Goal: Transaction & Acquisition: Book appointment/travel/reservation

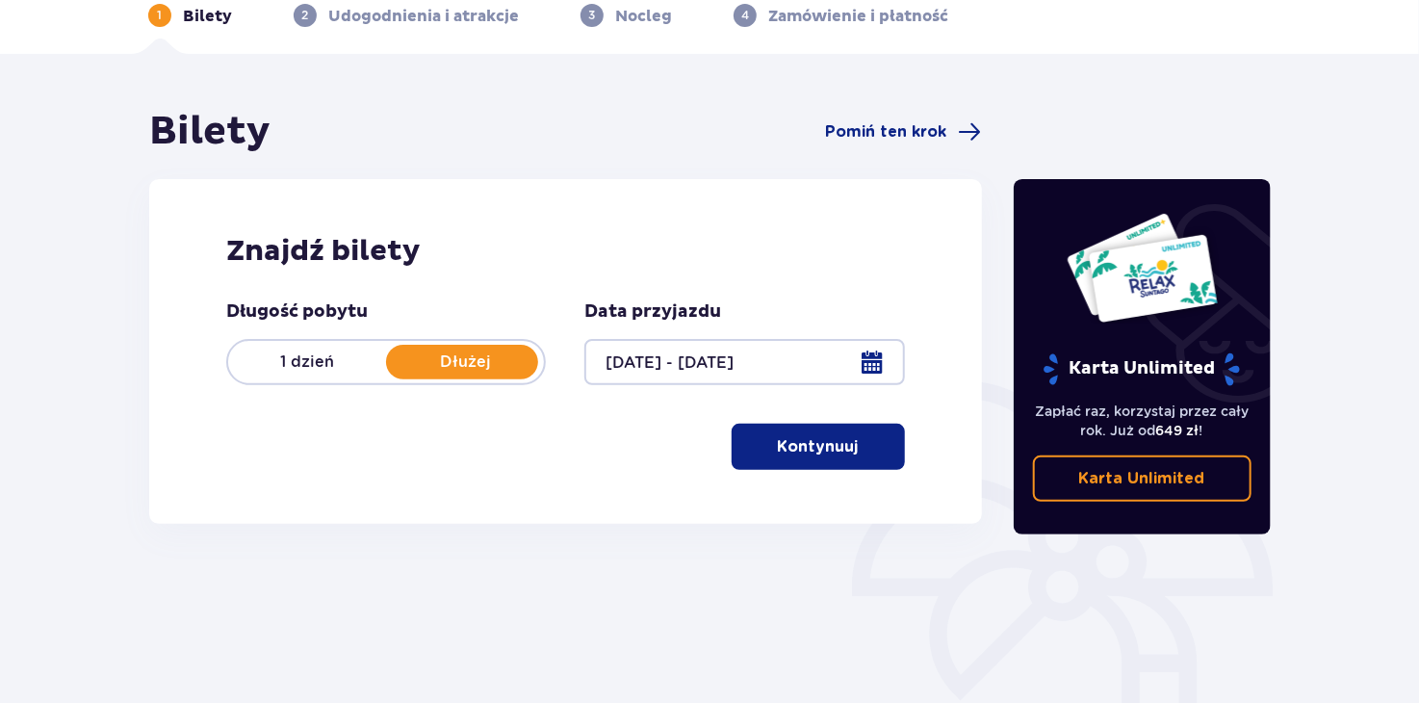
click at [862, 458] on button "Kontynuuj" at bounding box center [818, 447] width 173 height 46
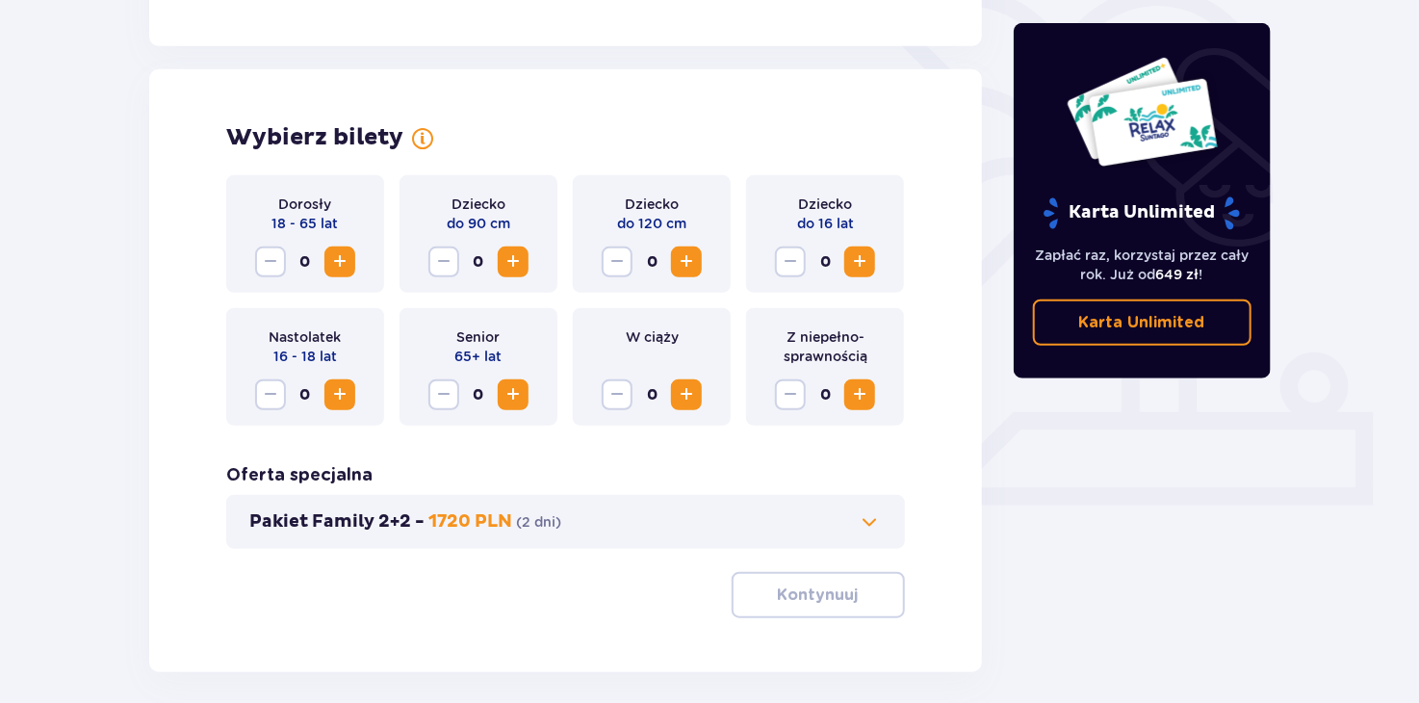
scroll to position [535, 0]
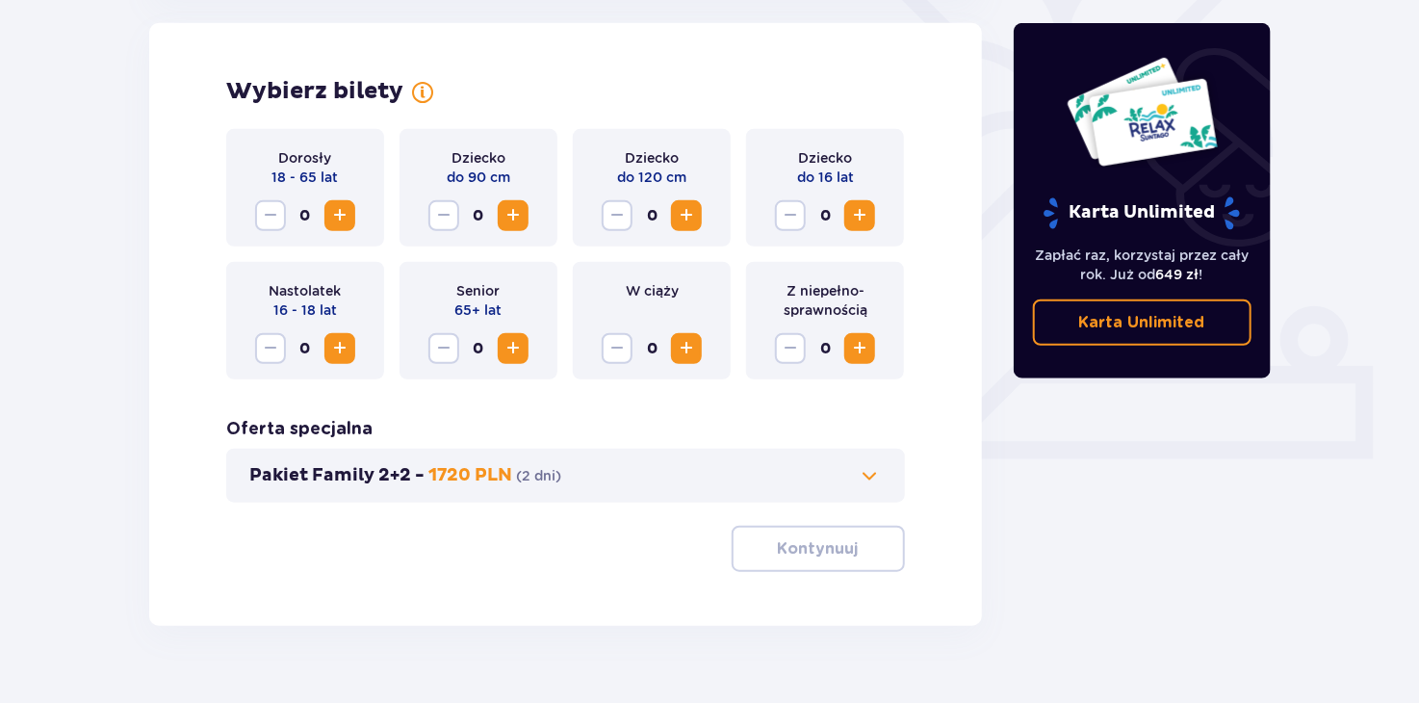
click at [345, 212] on span "Zwiększ" at bounding box center [339, 215] width 23 height 23
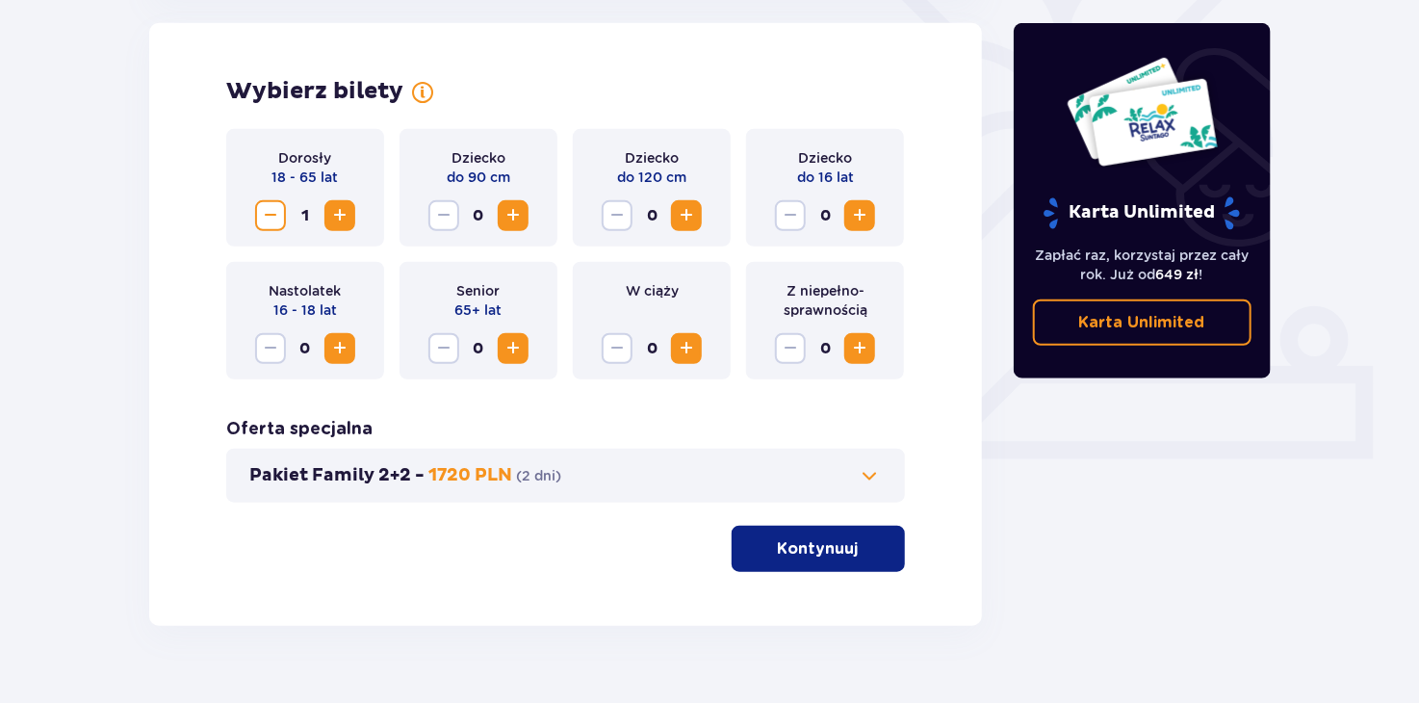
click at [345, 212] on span "Zwiększ" at bounding box center [339, 215] width 23 height 23
click at [808, 549] on p "Kontynuuj" at bounding box center [818, 548] width 81 height 21
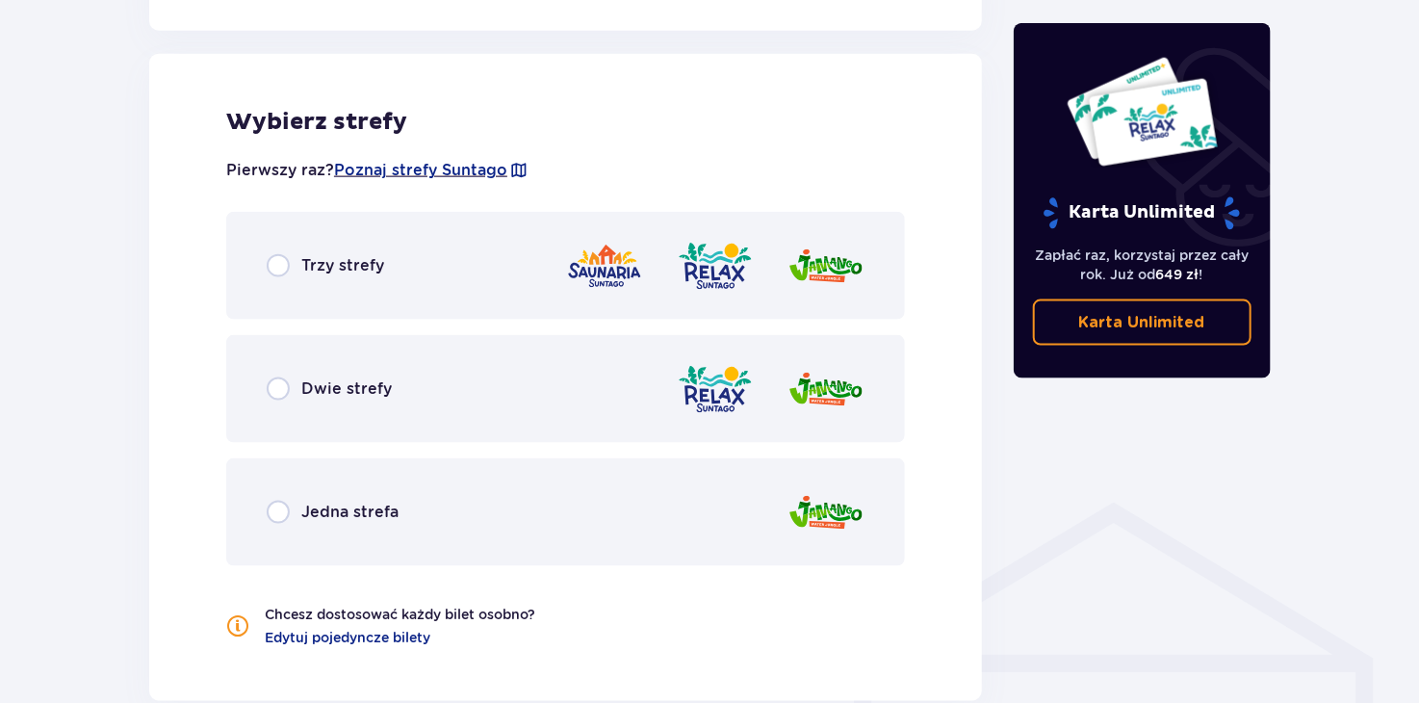
scroll to position [1068, 0]
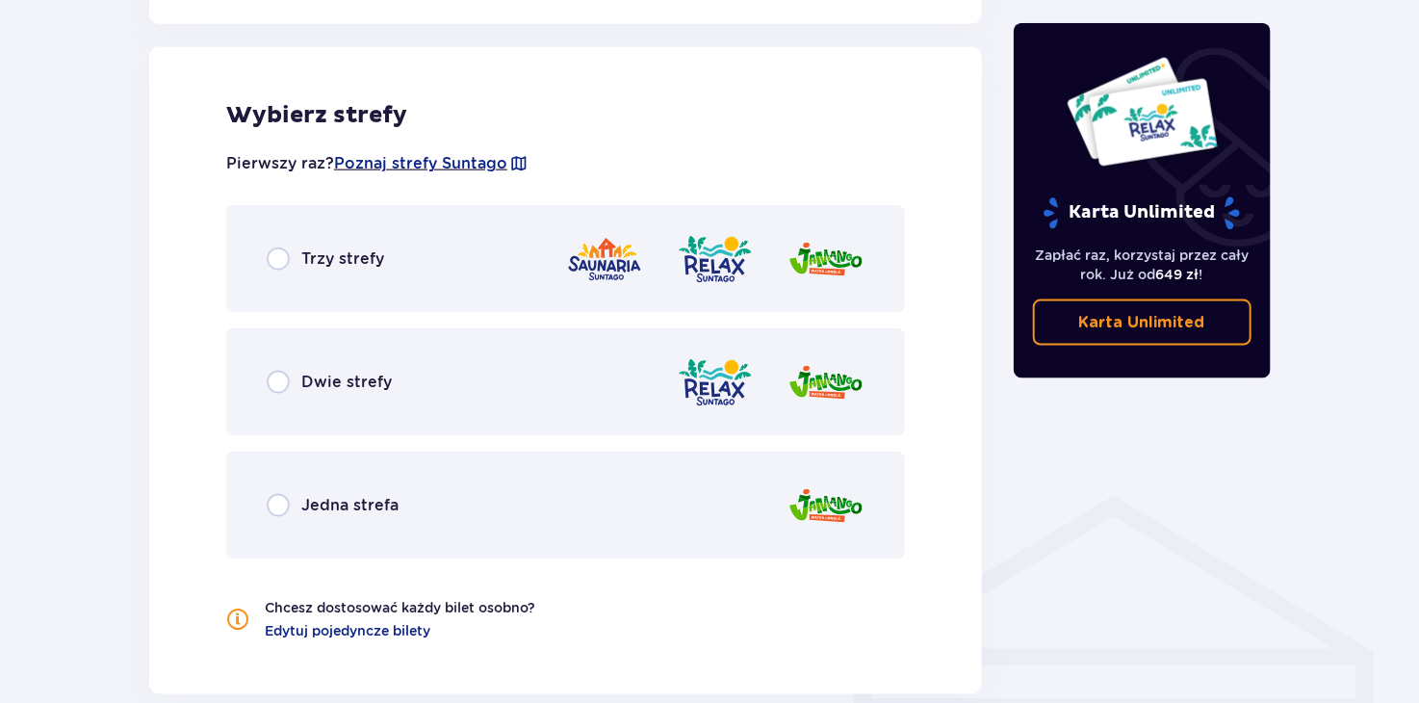
click at [269, 249] on input "radio" at bounding box center [278, 258] width 23 height 23
radio input "true"
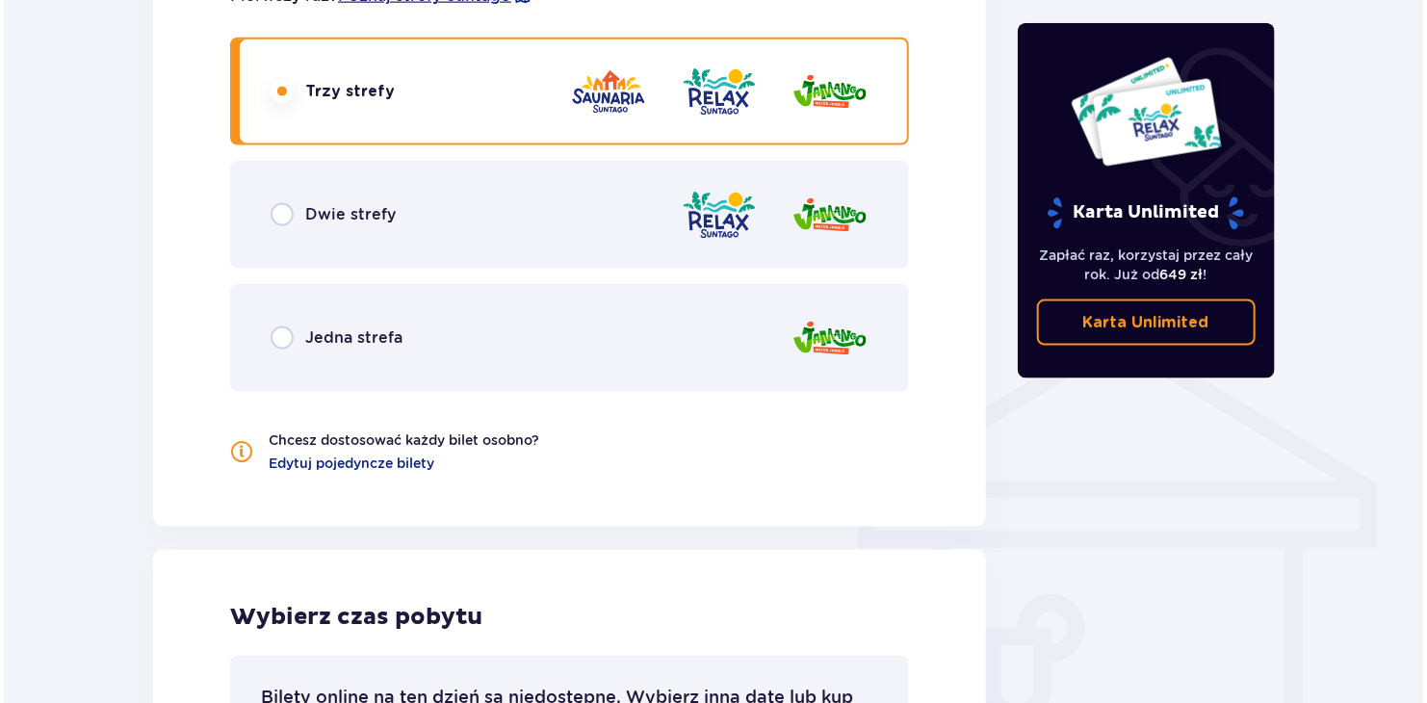
scroll to position [929, 0]
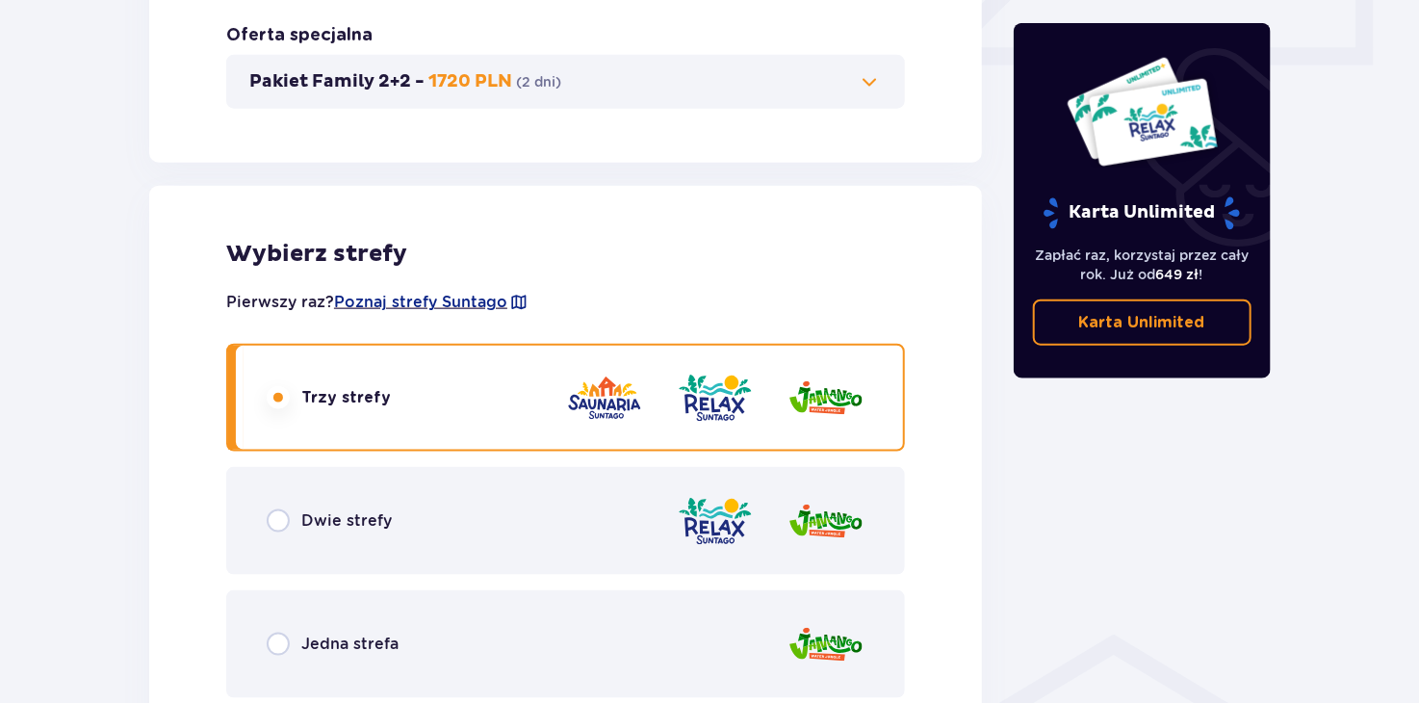
click at [448, 290] on div "Pierwszy raz? Poznaj strefy [GEOGRAPHIC_DATA]" at bounding box center [565, 302] width 679 height 37
click at [447, 298] on span "Poznaj strefy Suntago" at bounding box center [420, 302] width 173 height 21
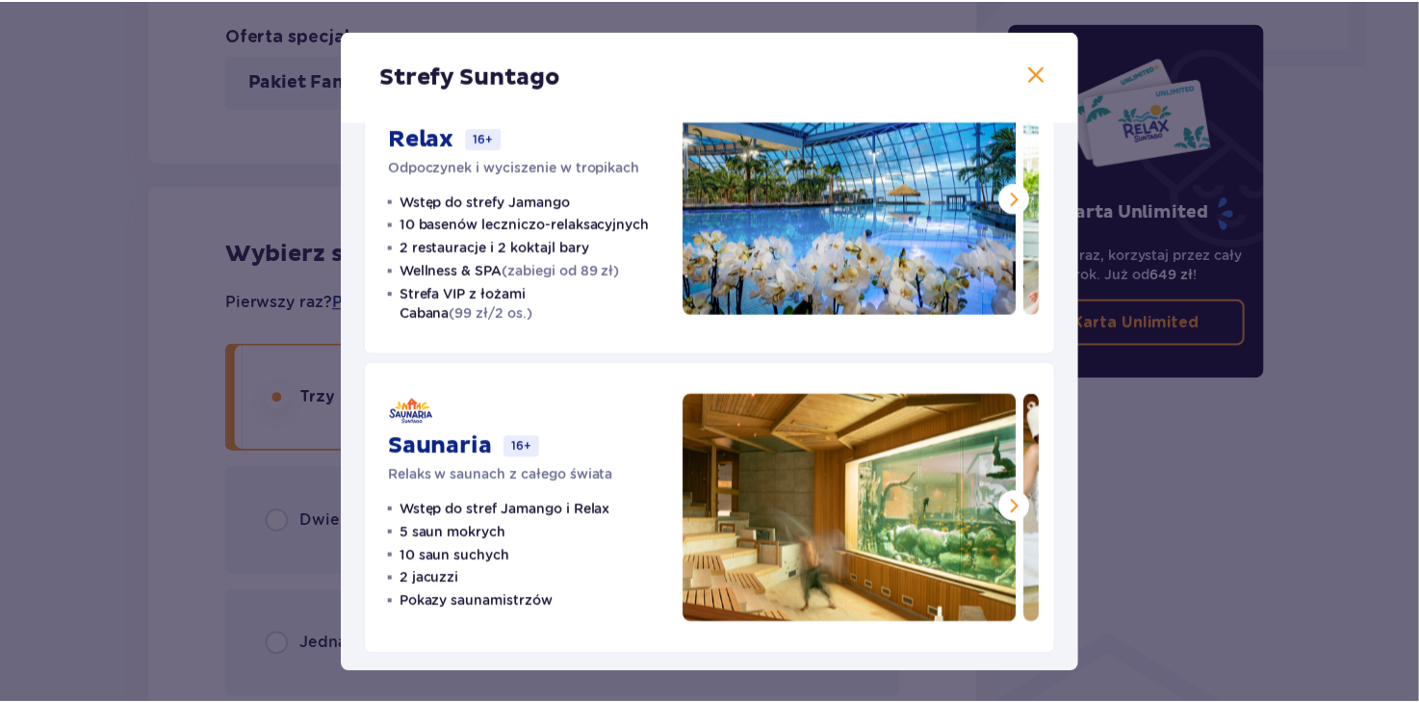
scroll to position [402, 0]
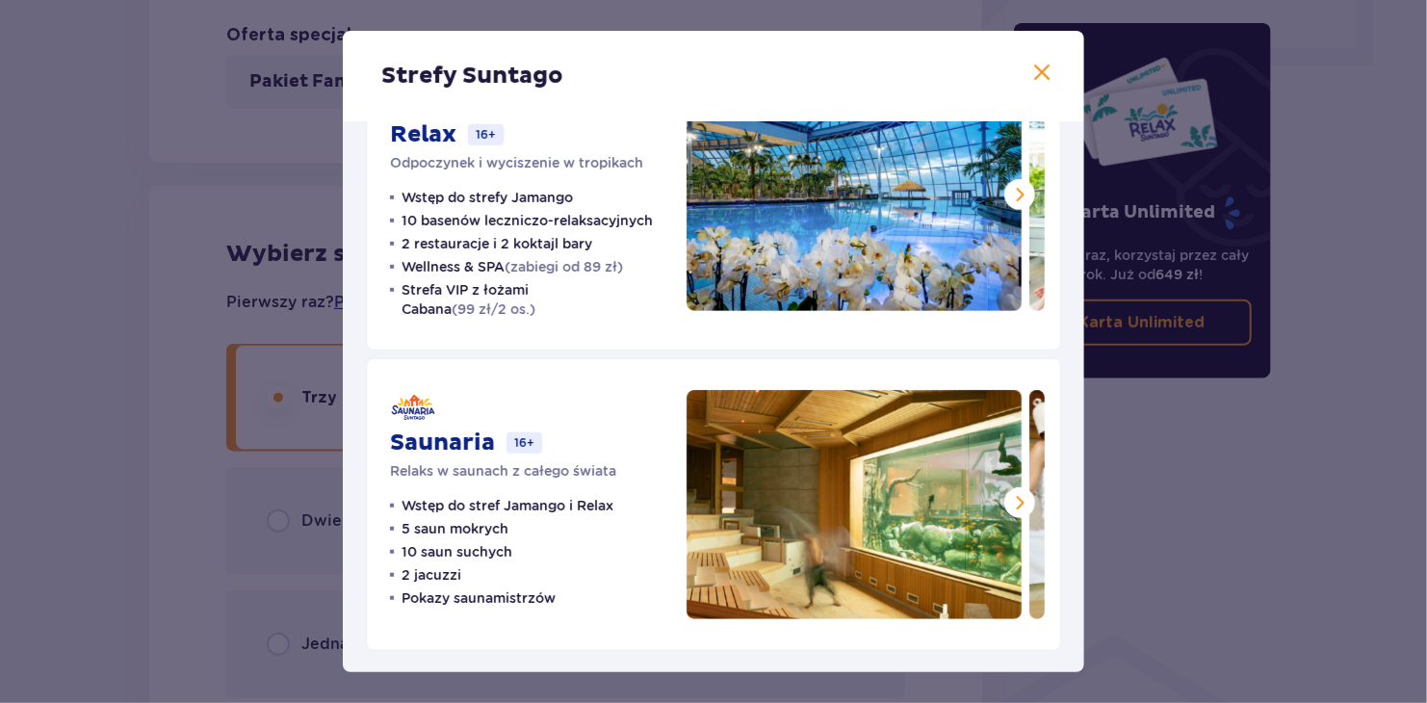
click at [1248, 323] on div "Strefy Suntago Jamango Wodna rozrywka dla całej rodziny 35 zjeżdżalni 7 basenów…" at bounding box center [713, 351] width 1427 height 703
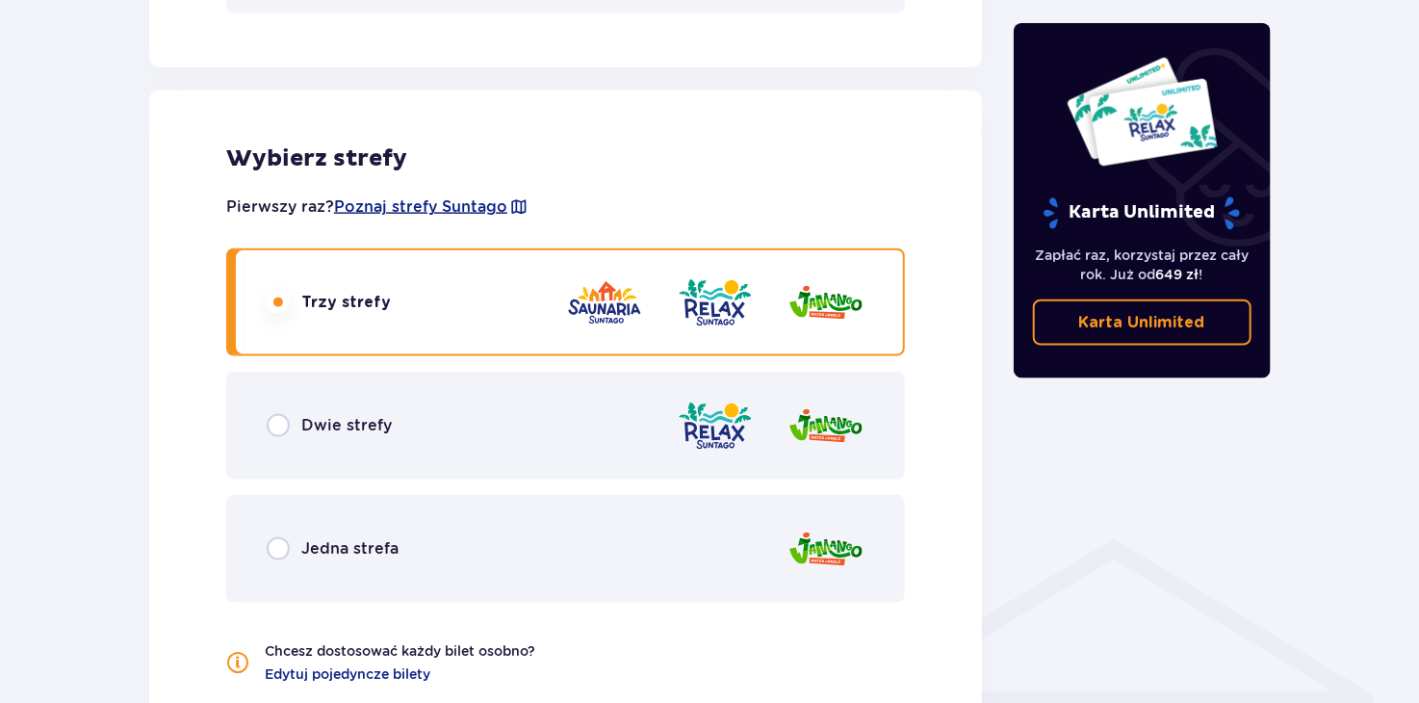
scroll to position [1025, 0]
click at [277, 425] on input "radio" at bounding box center [278, 424] width 23 height 23
radio input "true"
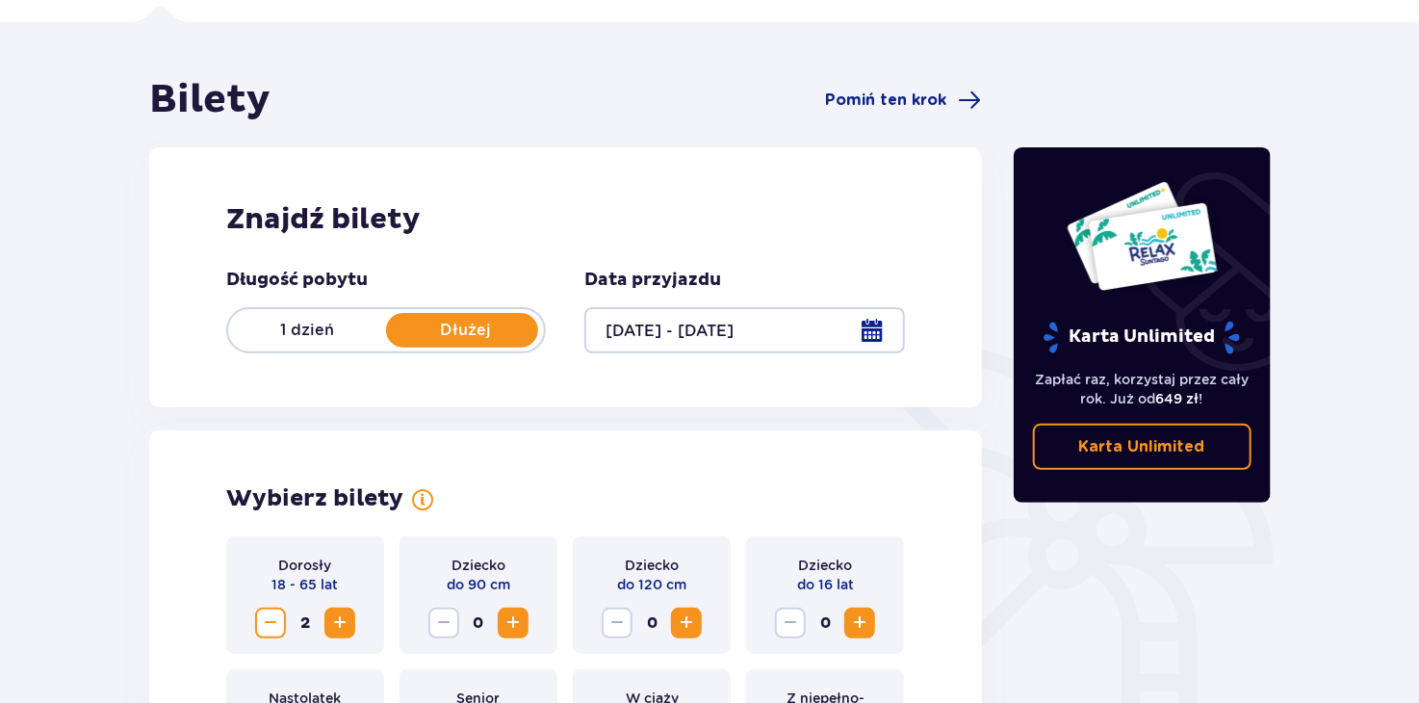
scroll to position [63, 0]
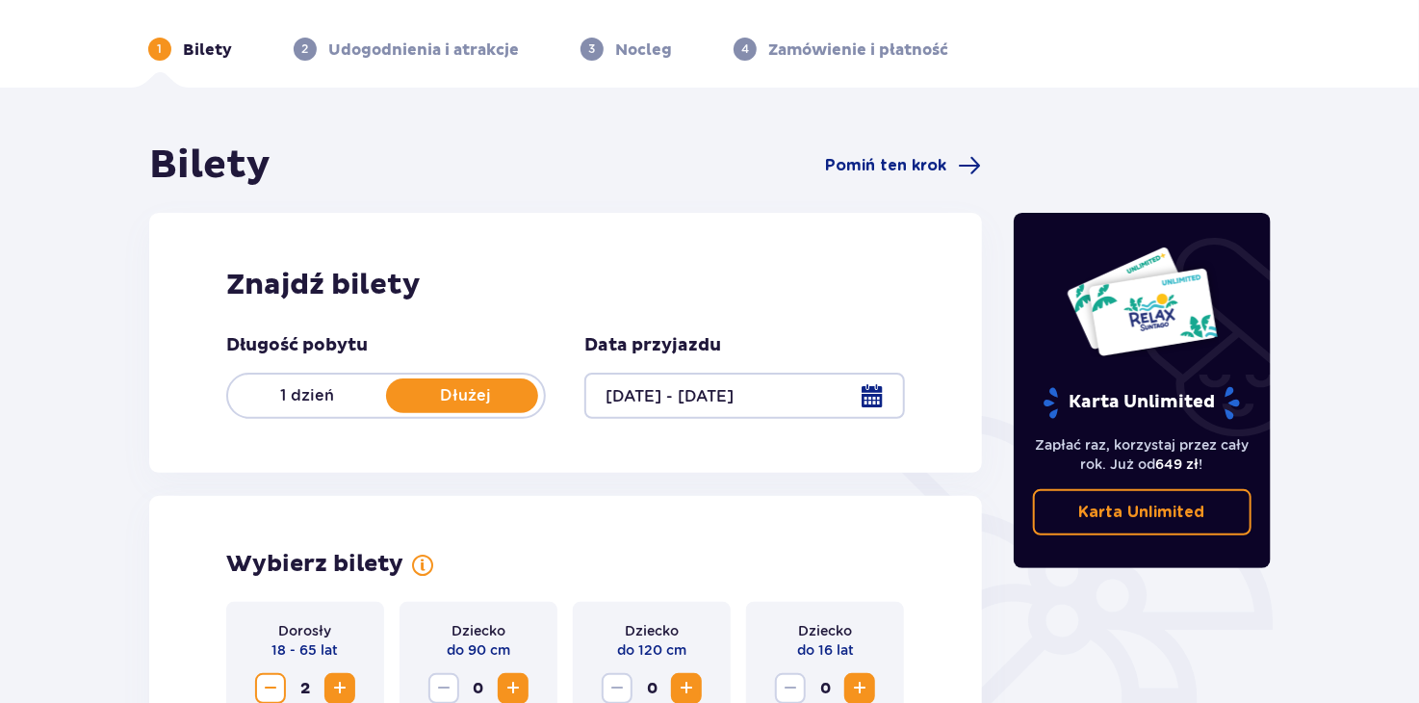
click at [873, 384] on div at bounding box center [744, 396] width 320 height 46
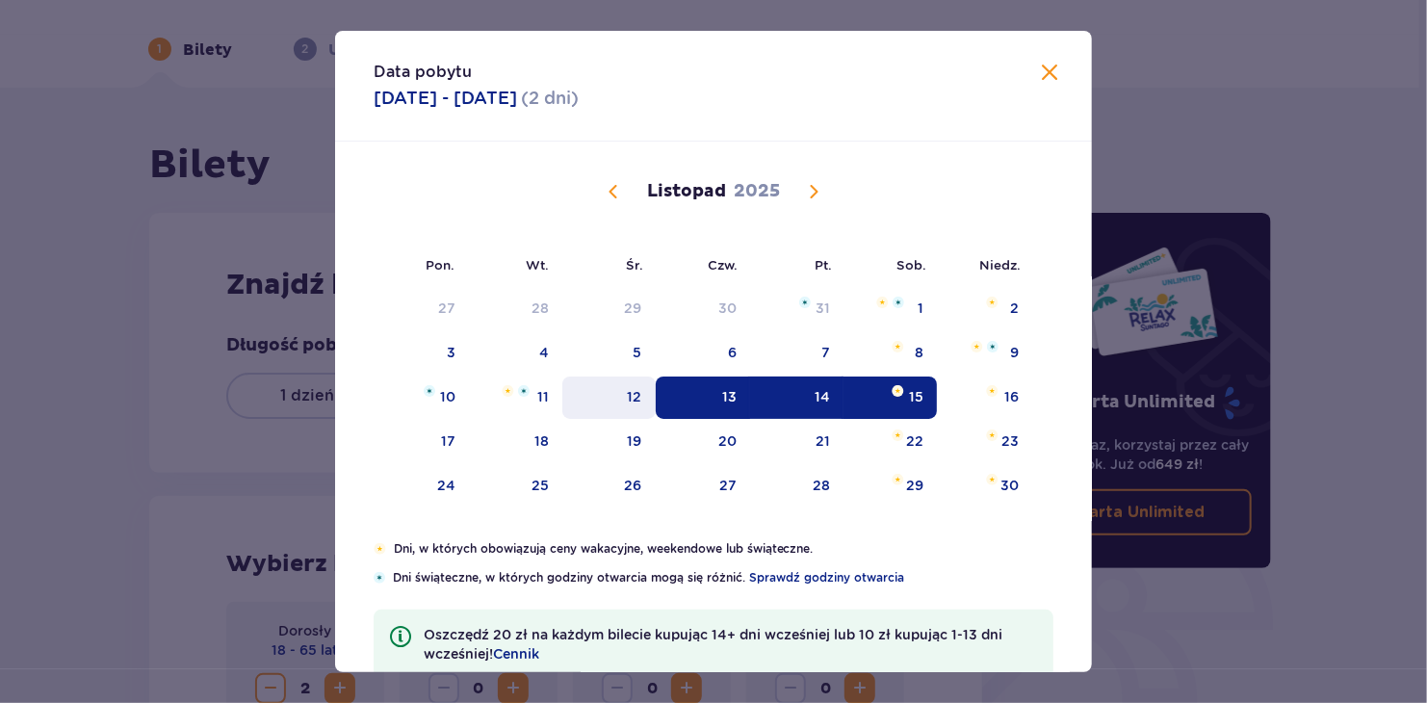
click at [645, 394] on div "12" at bounding box center [608, 397] width 93 height 42
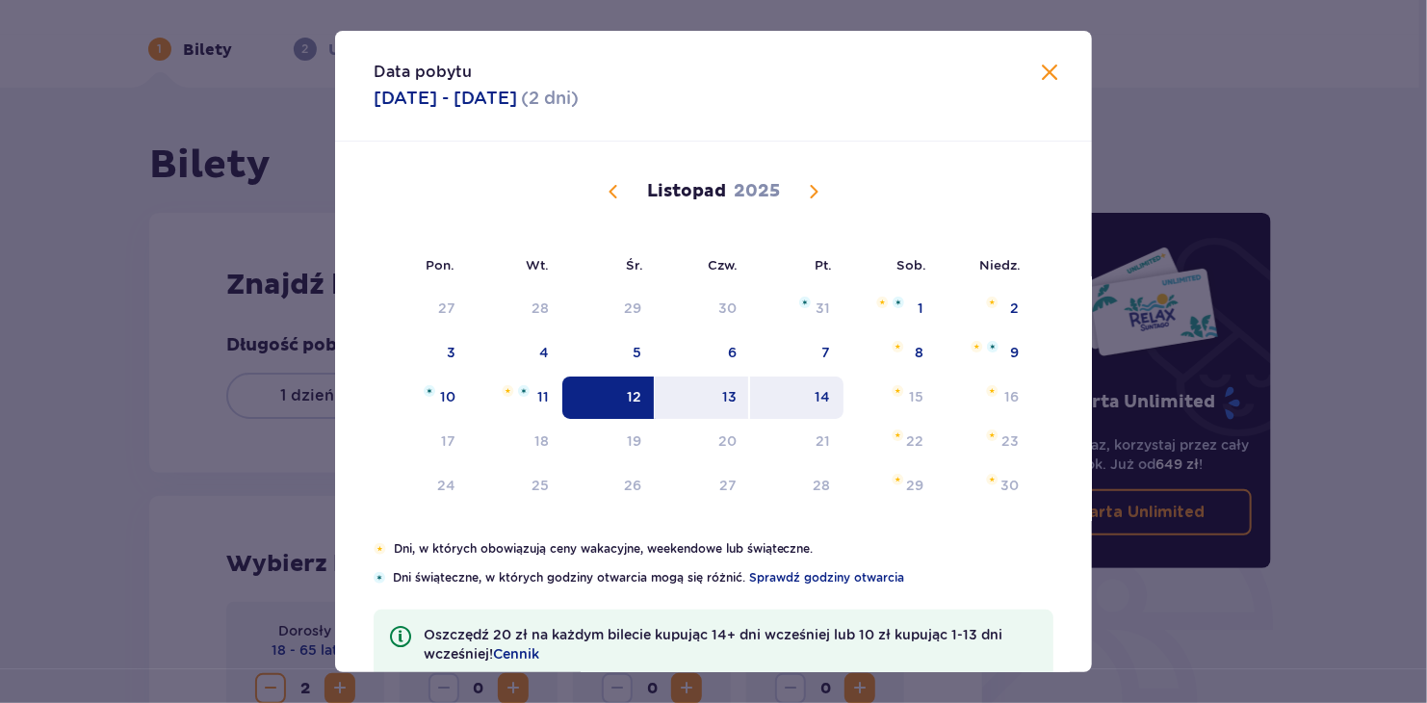
click at [819, 400] on div "14" at bounding box center [822, 396] width 15 height 19
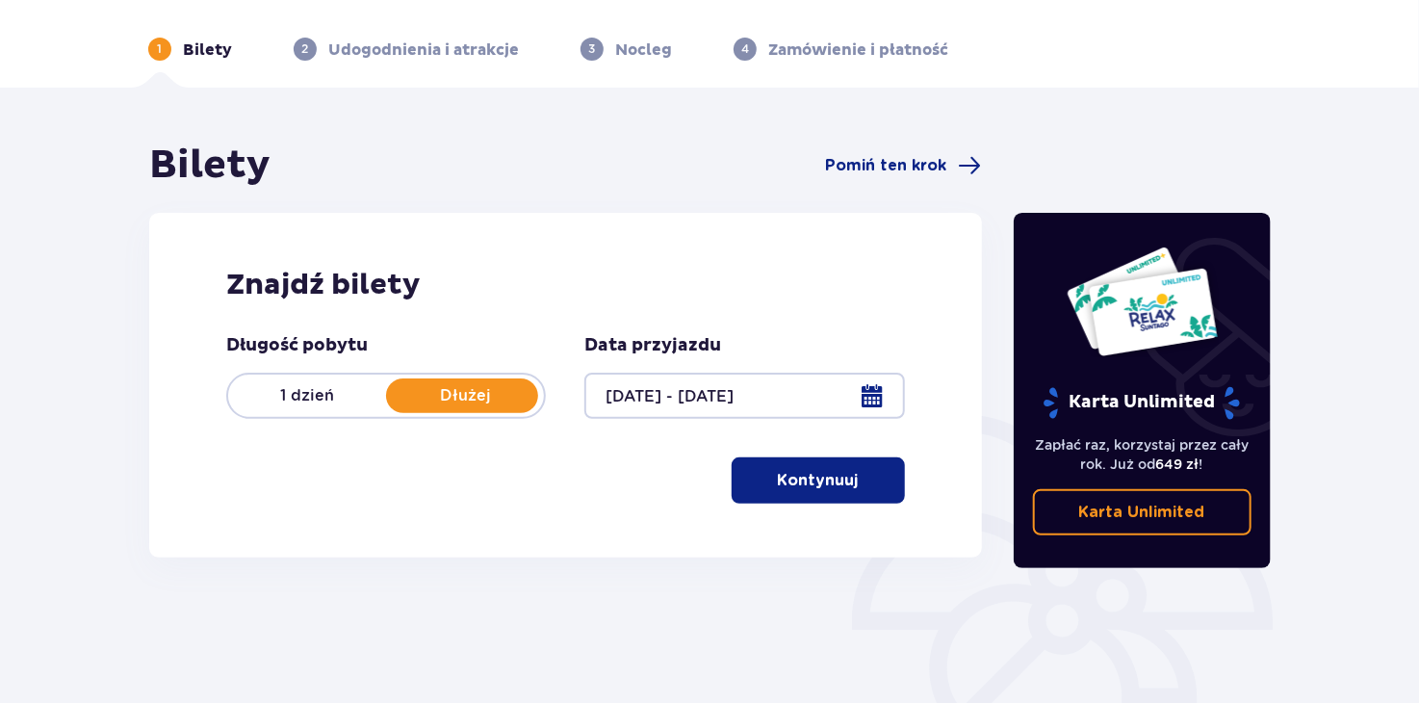
click at [792, 487] on p "Kontynuuj" at bounding box center [818, 480] width 81 height 21
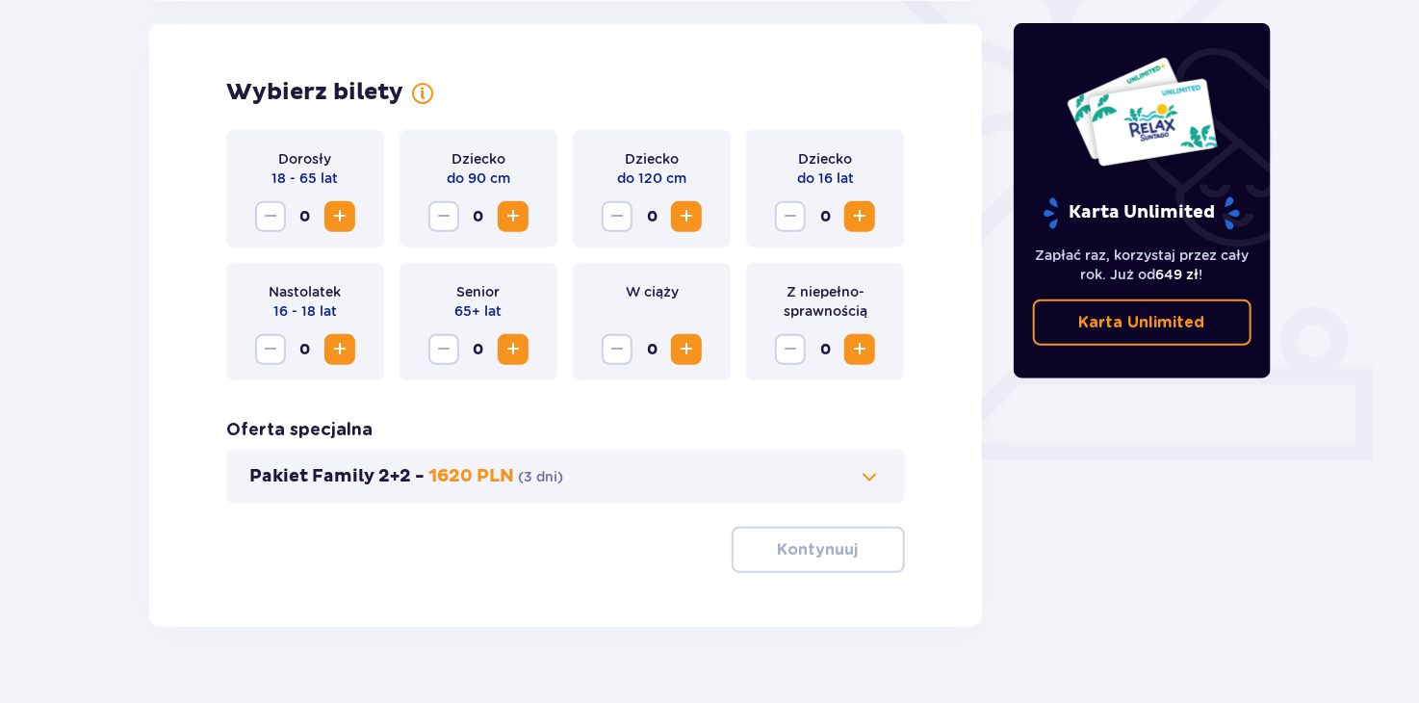
scroll to position [535, 0]
click at [351, 215] on button "Zwiększ" at bounding box center [339, 215] width 31 height 31
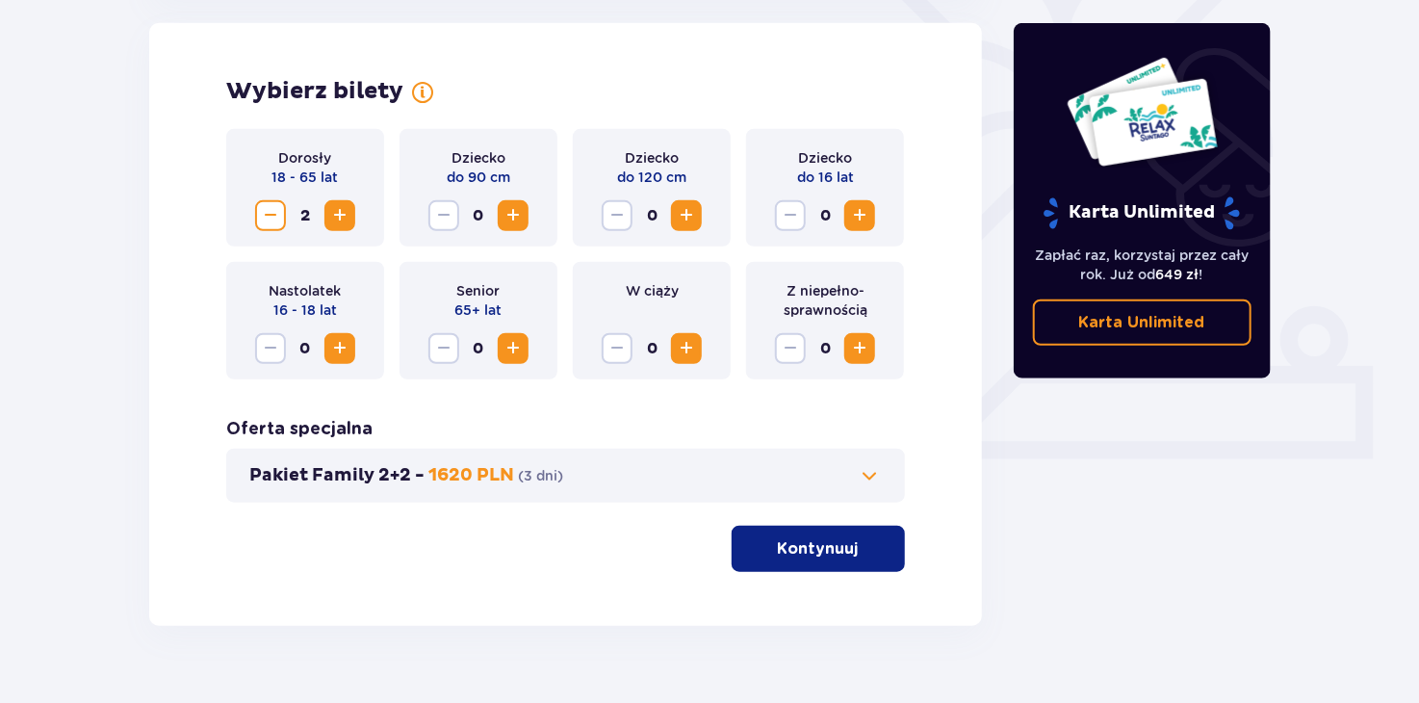
click at [818, 534] on button "Kontynuuj" at bounding box center [818, 549] width 173 height 46
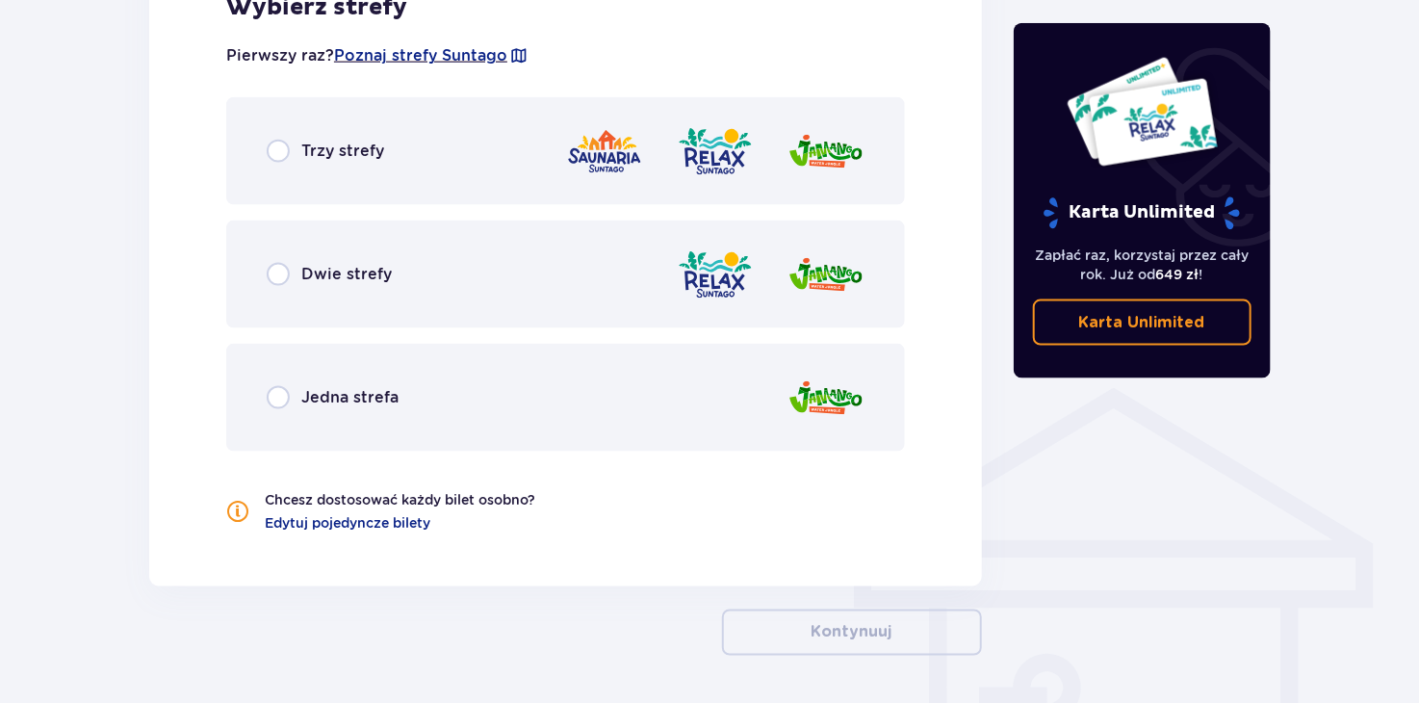
scroll to position [1244, 0]
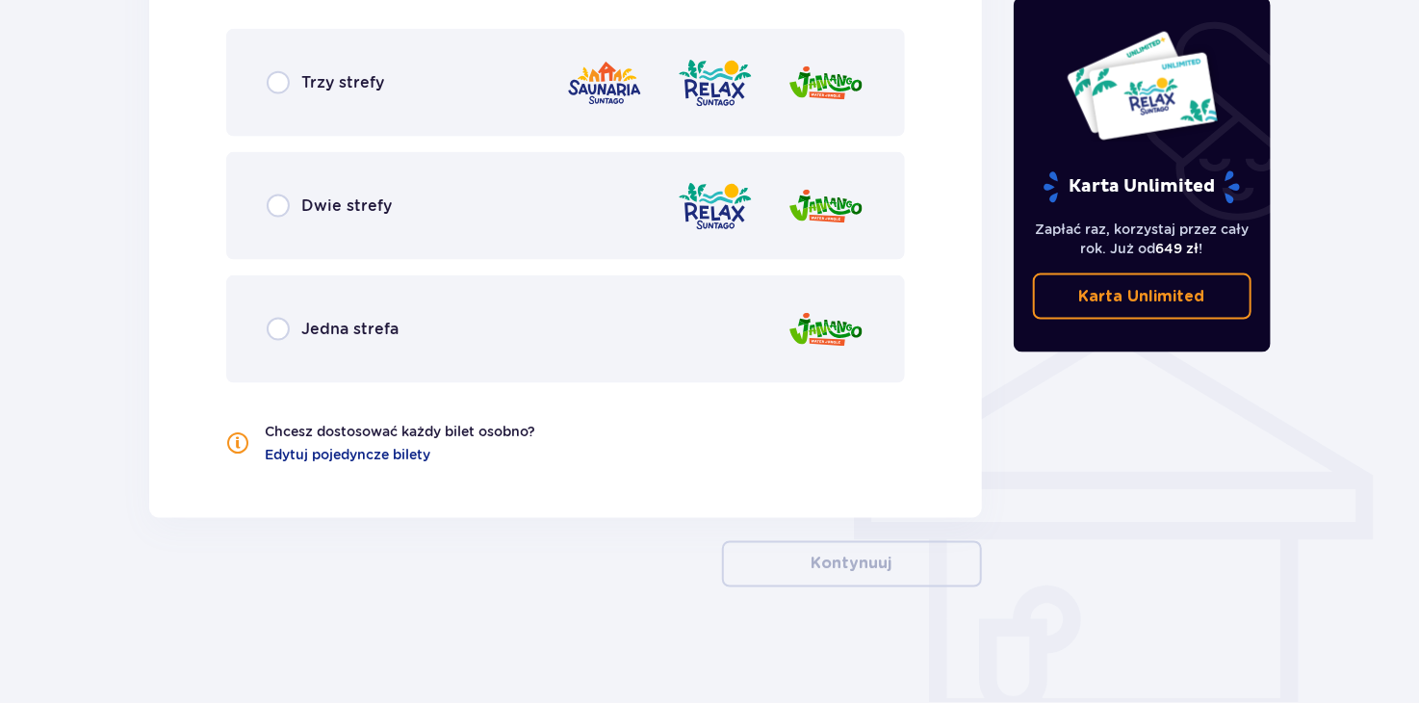
click at [308, 218] on div "Dwie strefy" at bounding box center [565, 206] width 679 height 108
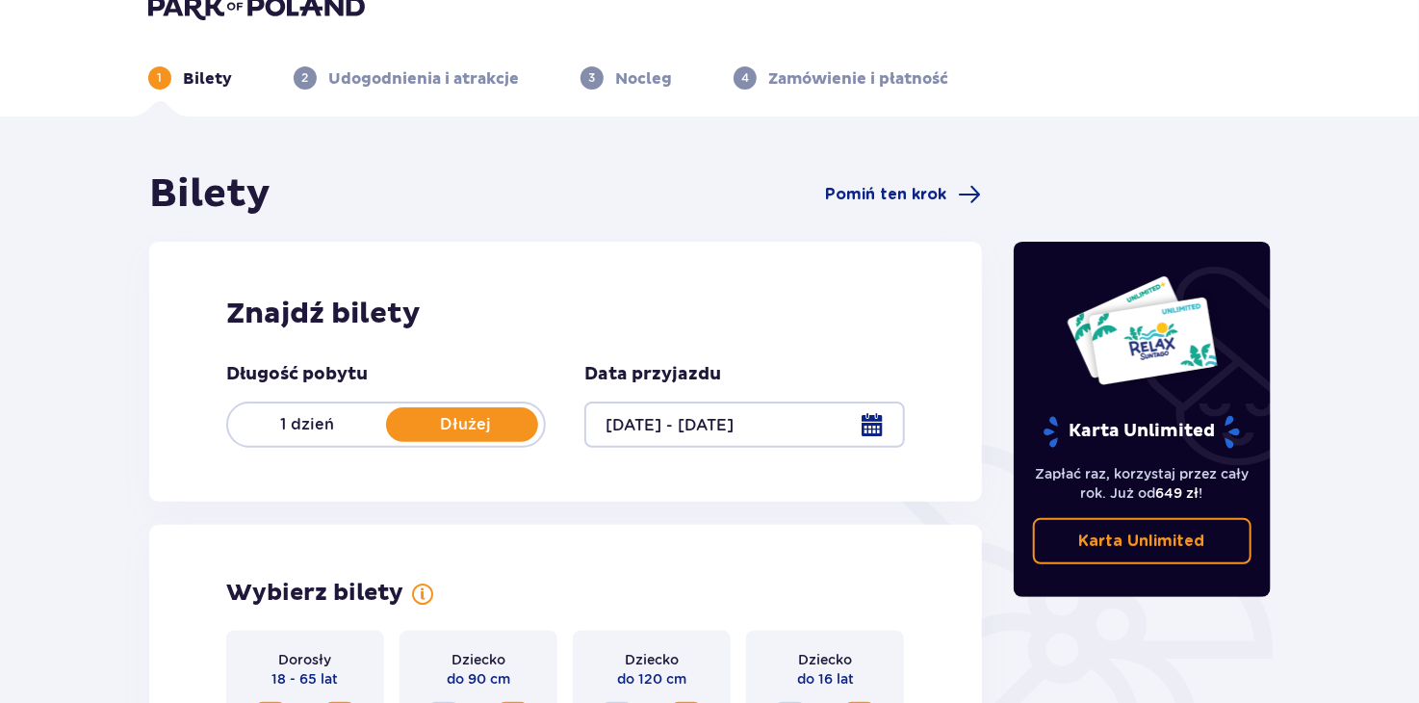
scroll to position [0, 0]
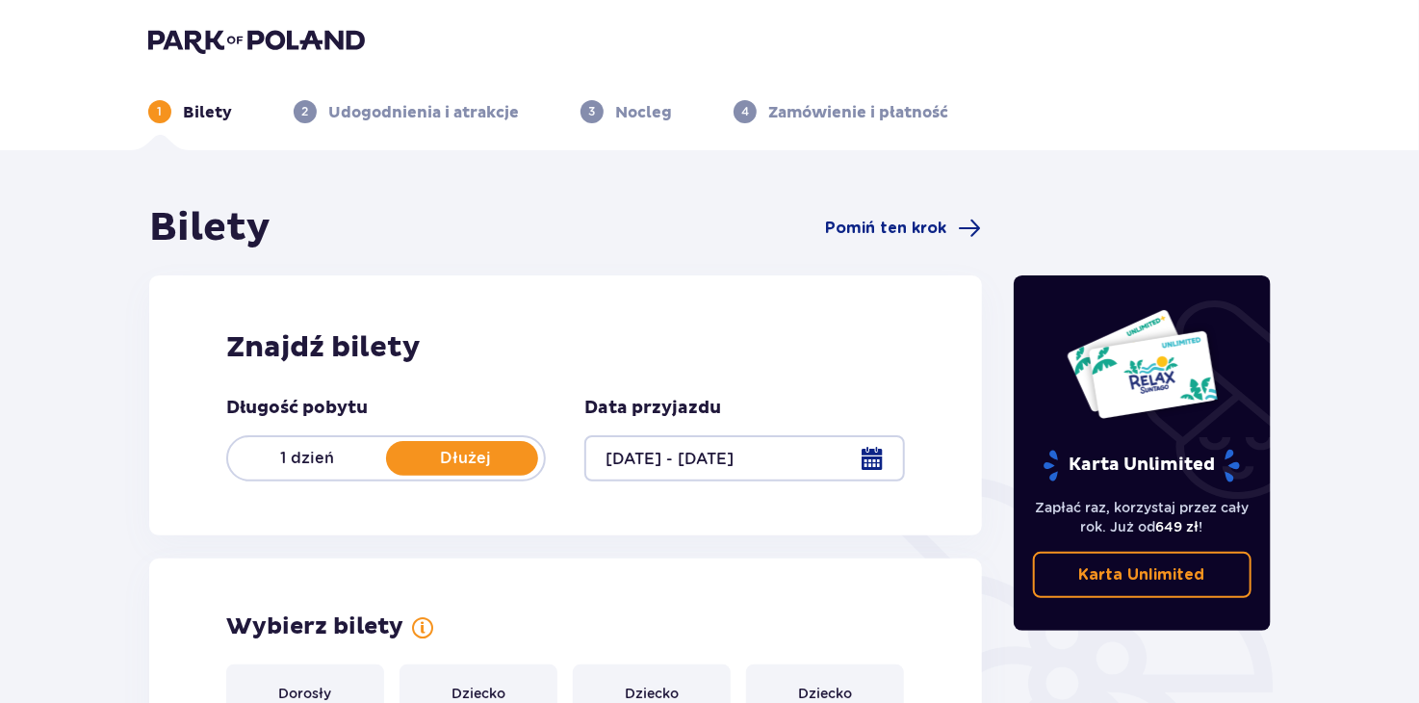
click at [877, 455] on div at bounding box center [744, 458] width 320 height 46
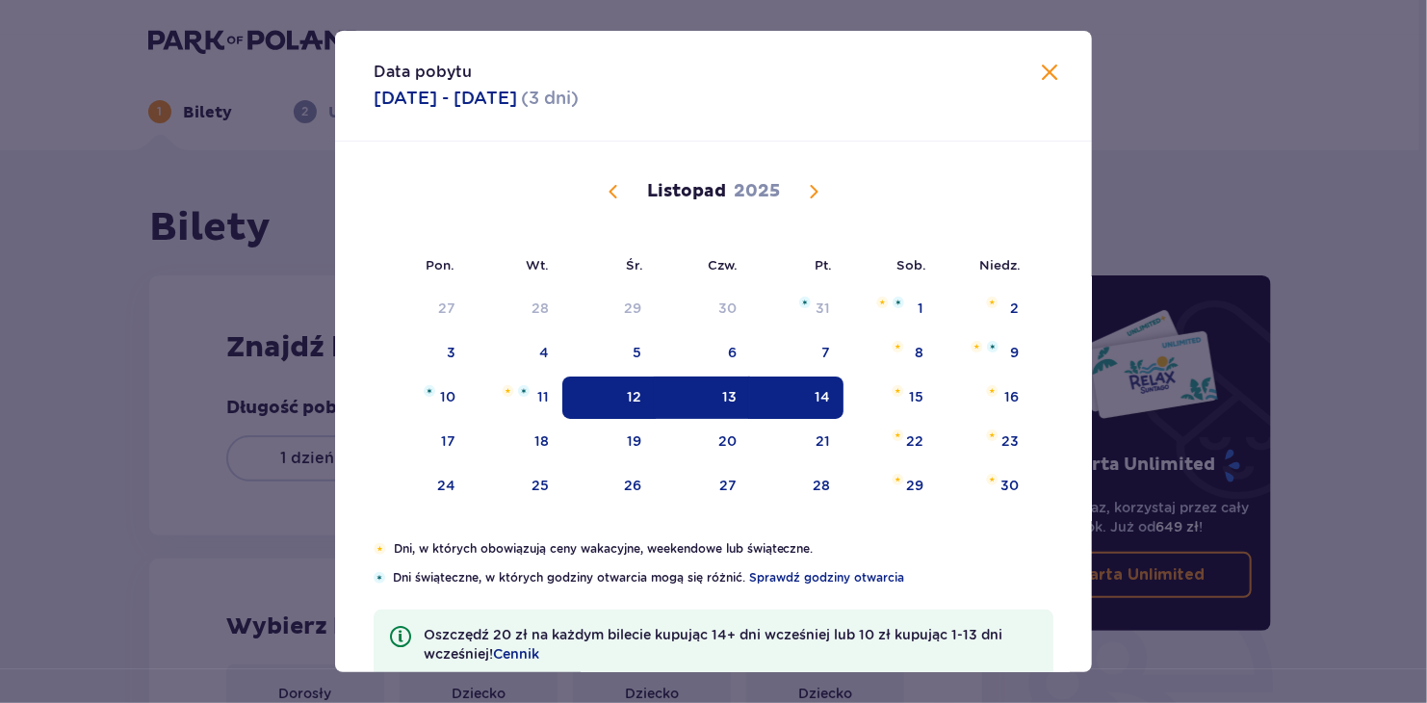
click at [821, 384] on div "14" at bounding box center [796, 397] width 93 height 42
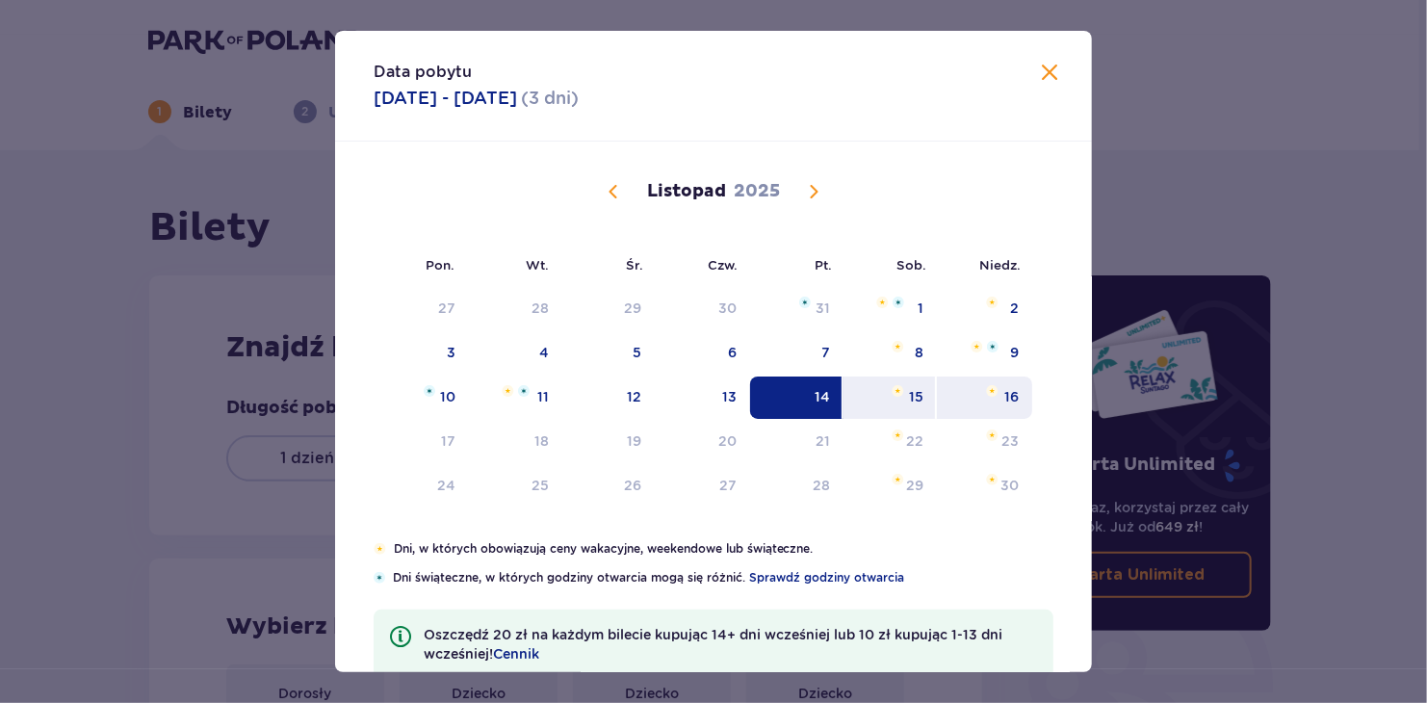
click at [996, 400] on div "16" at bounding box center [984, 397] width 95 height 42
type input "[DATE] - [DATE]"
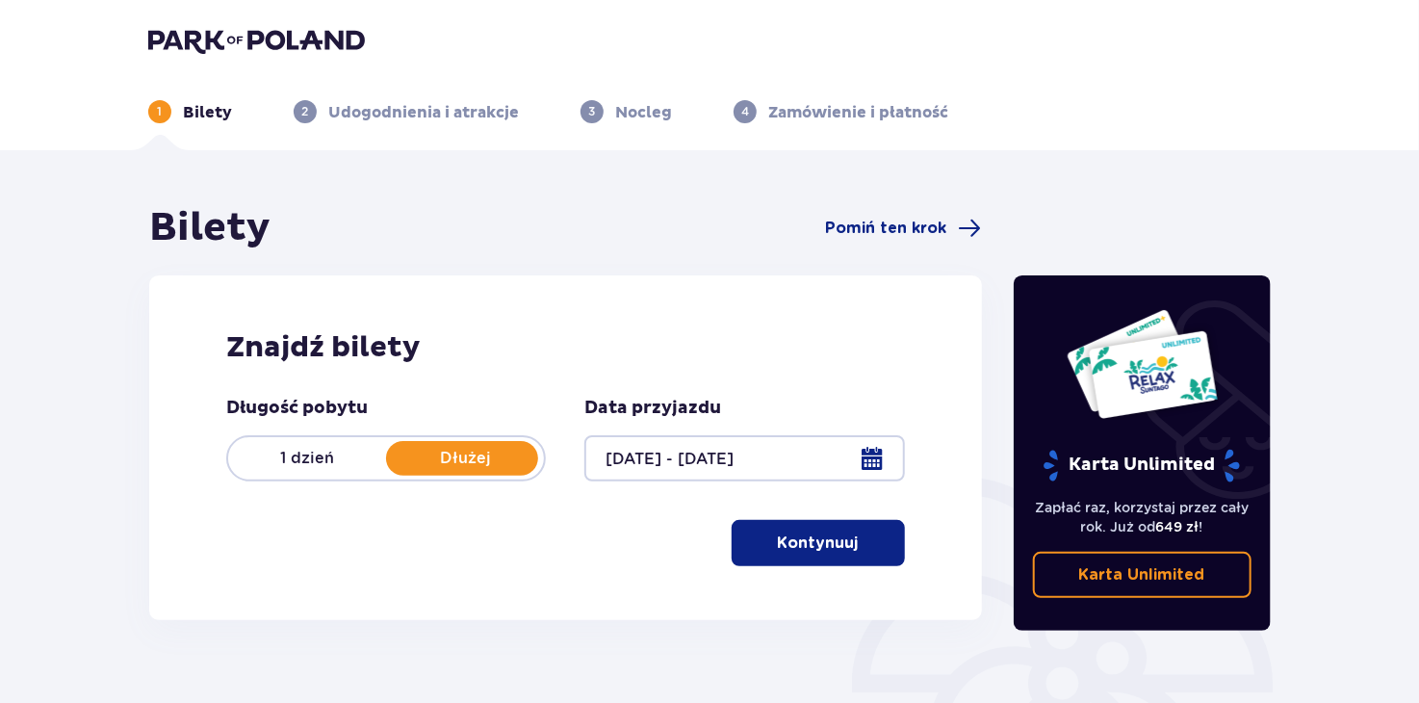
click at [816, 550] on p "Kontynuuj" at bounding box center [818, 542] width 81 height 21
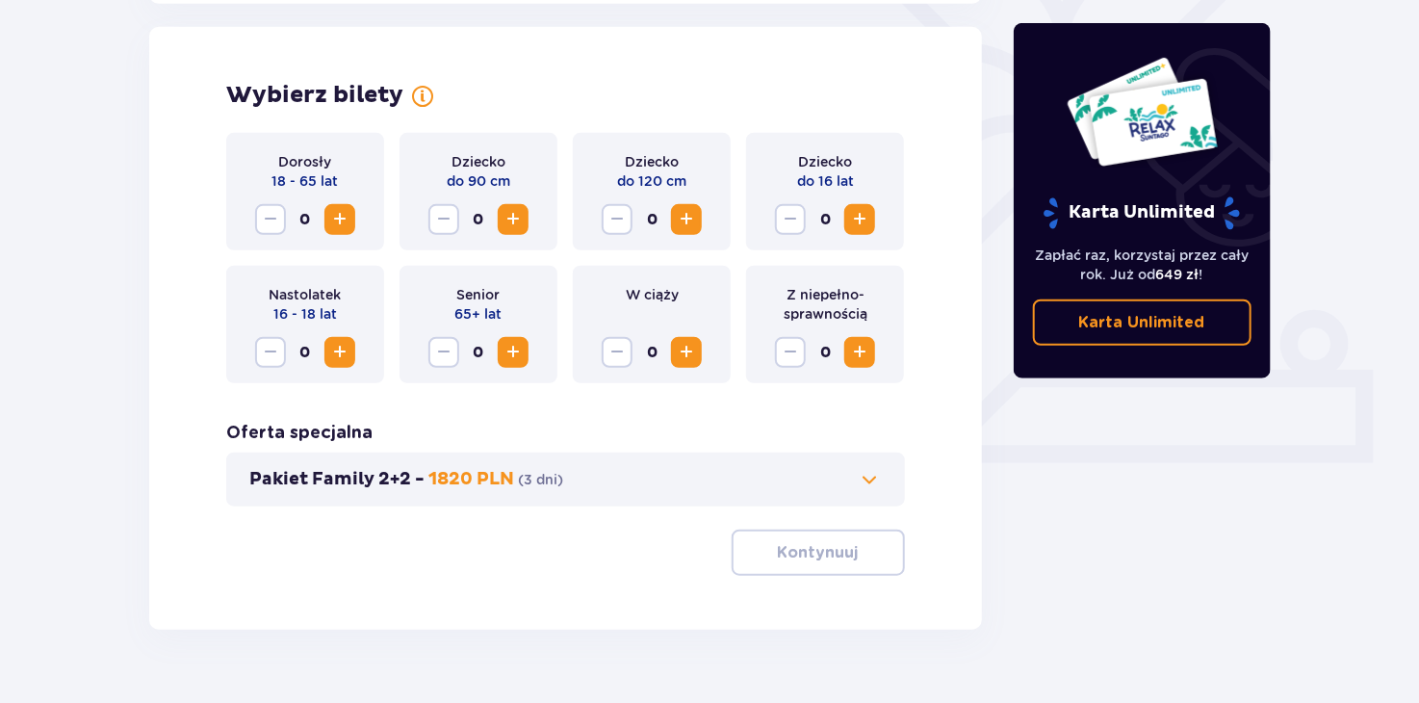
scroll to position [535, 0]
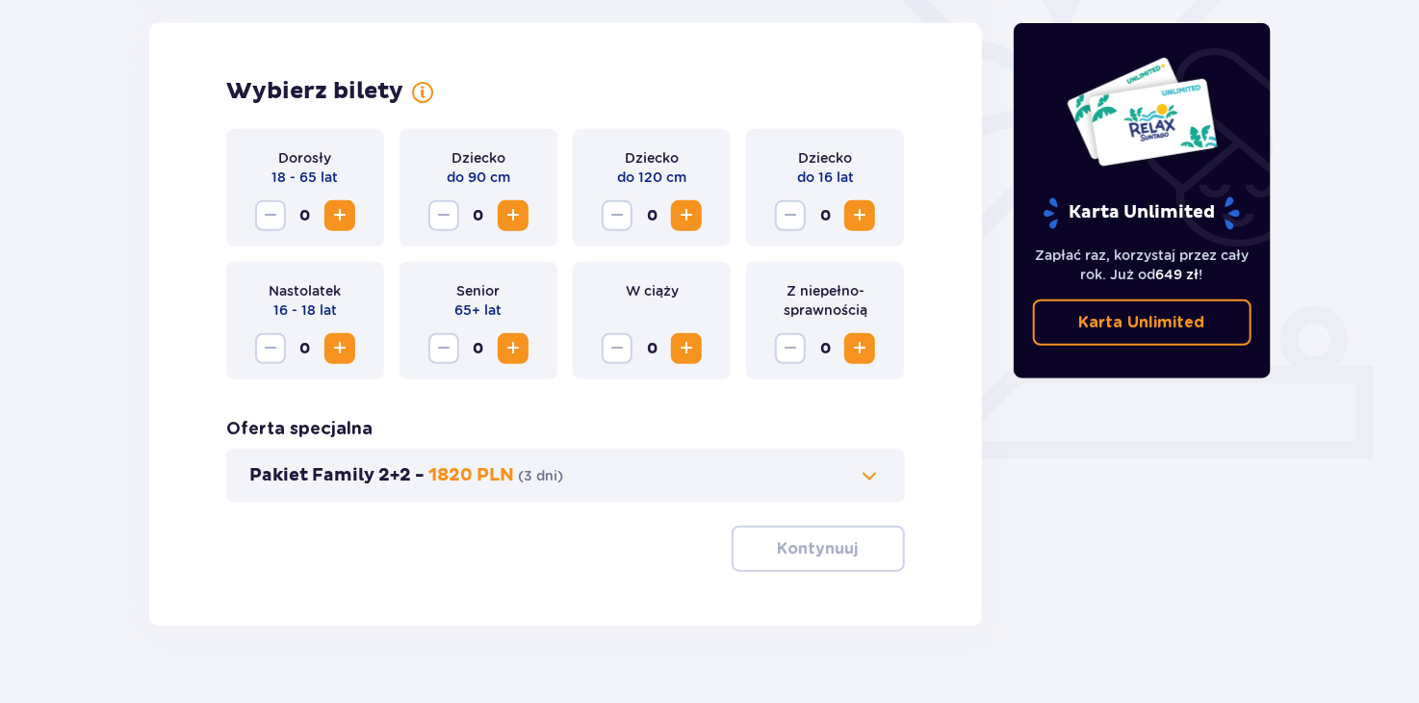
click at [342, 210] on span "Zwiększ" at bounding box center [339, 215] width 23 height 23
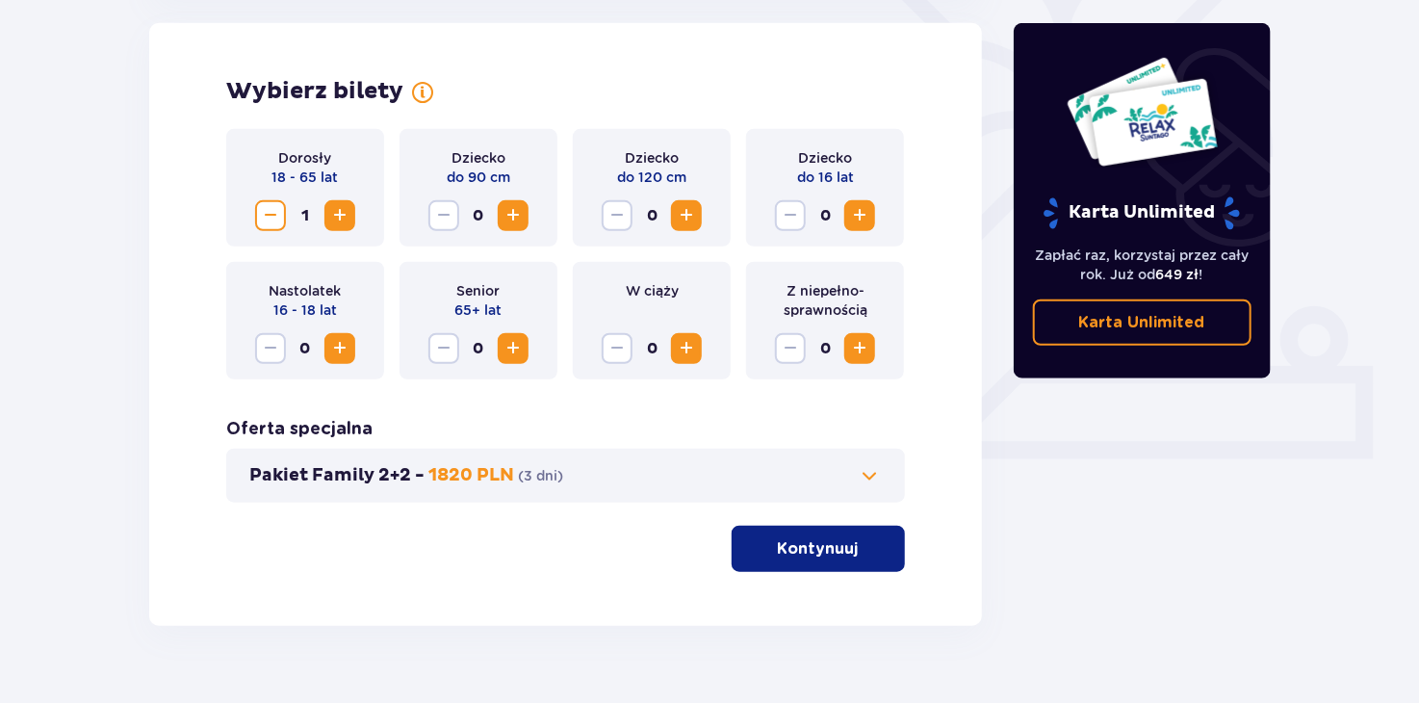
click at [342, 210] on span "Zwiększ" at bounding box center [339, 215] width 23 height 23
click at [808, 553] on p "Kontynuuj" at bounding box center [818, 548] width 81 height 21
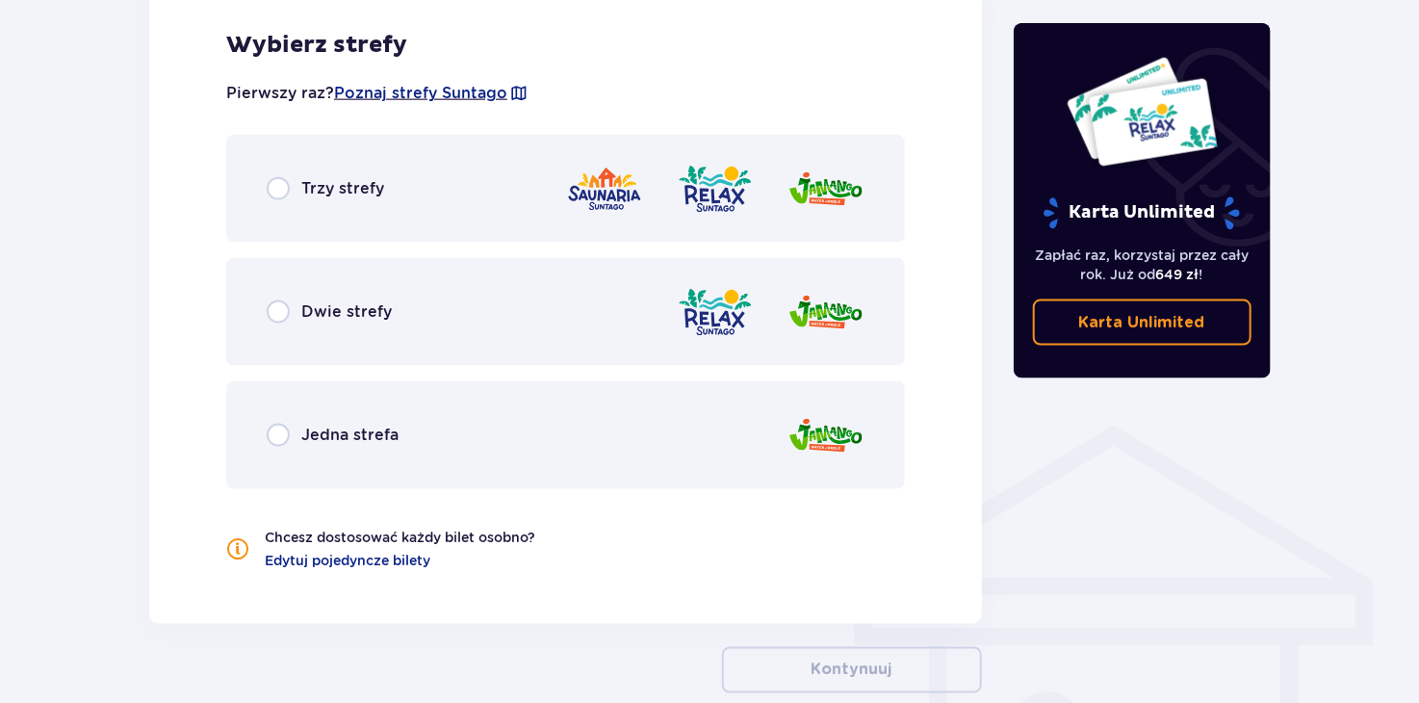
scroll to position [1244, 0]
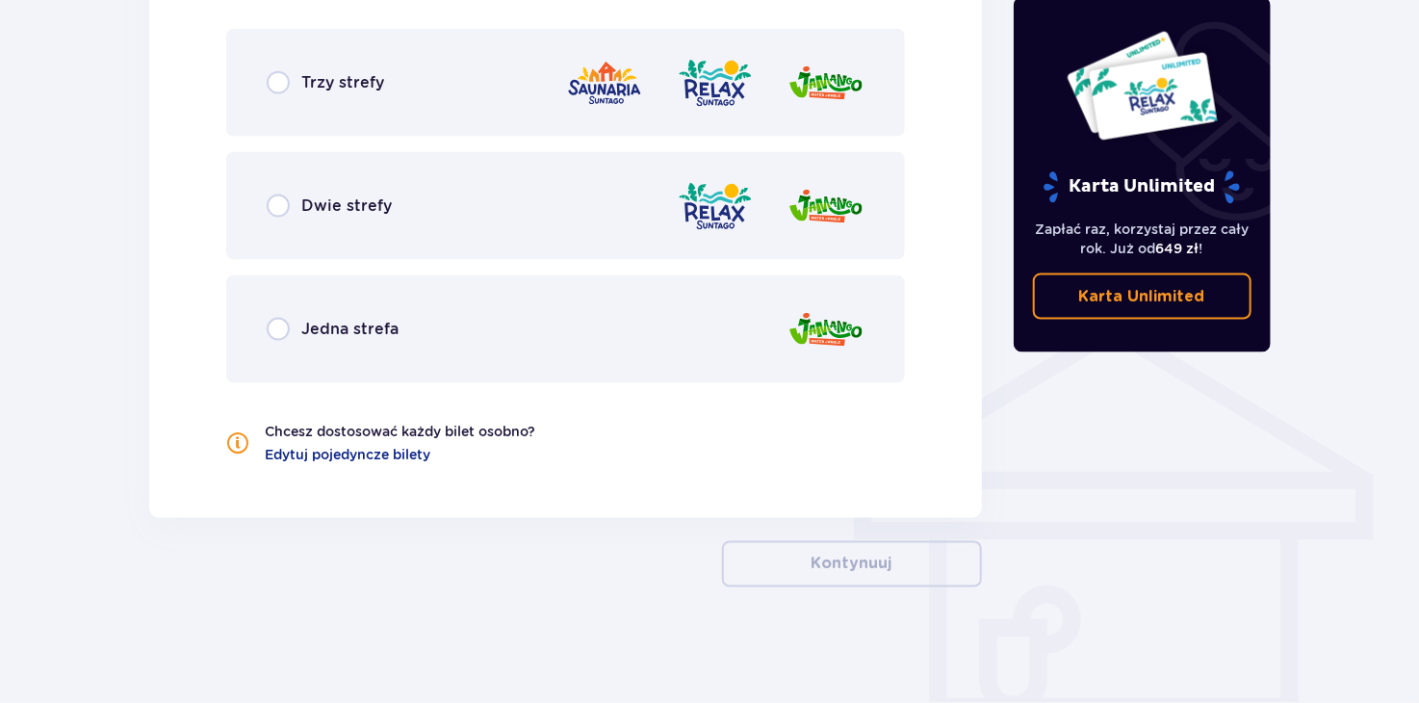
click at [280, 207] on input "radio" at bounding box center [278, 205] width 23 height 23
radio input "true"
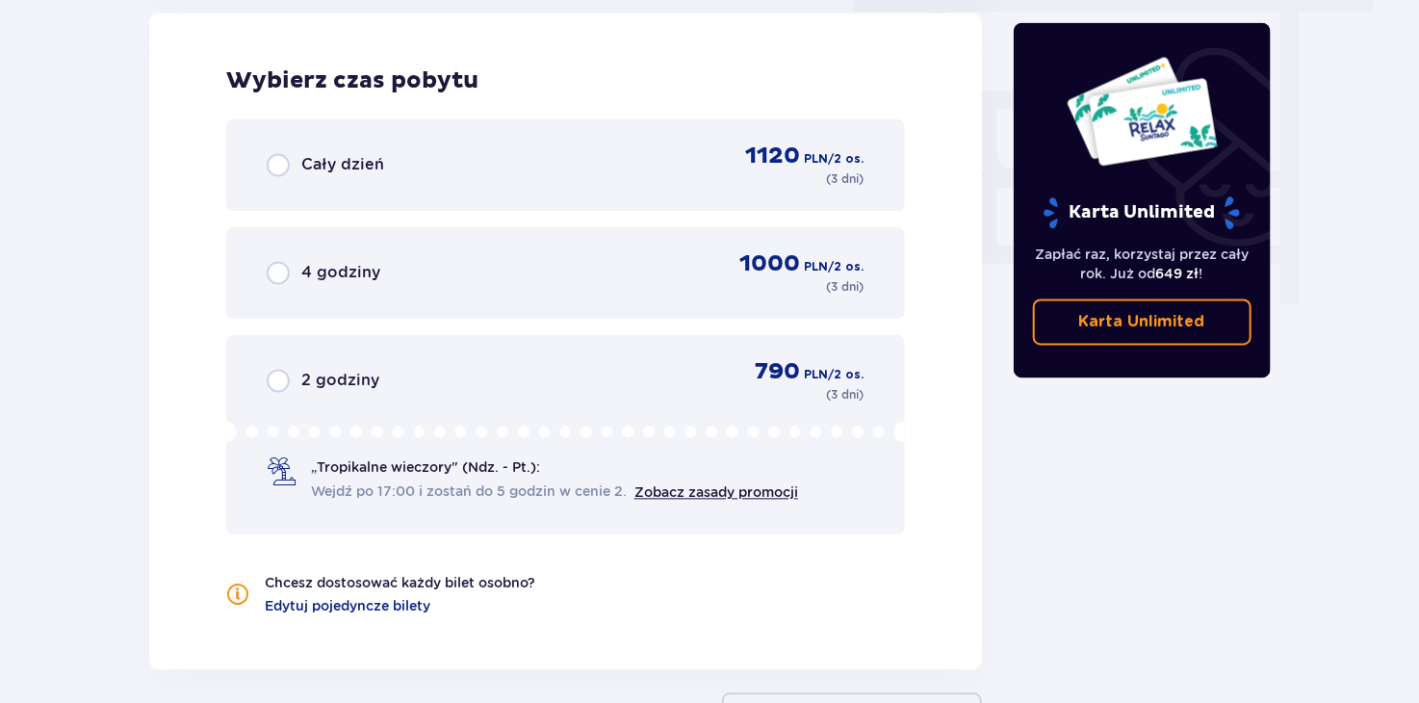
scroll to position [1738, 0]
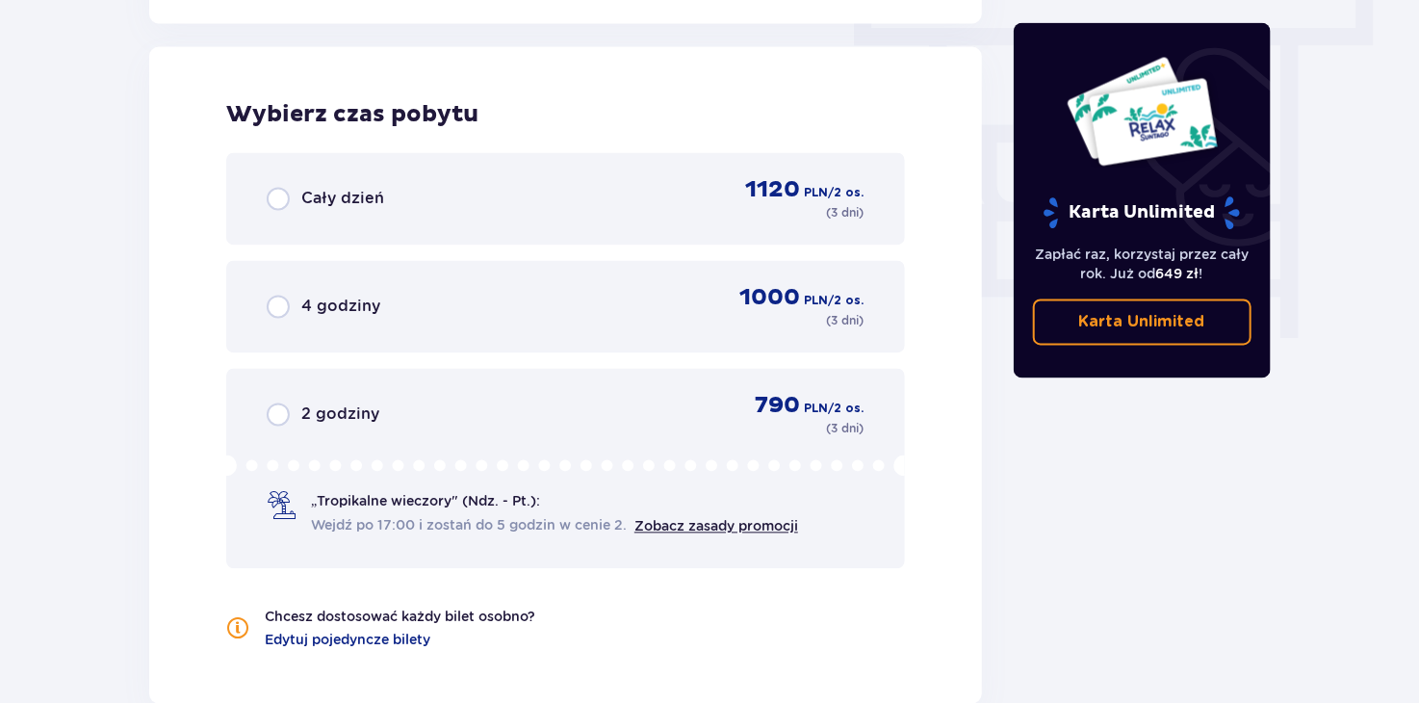
click at [277, 195] on input "radio" at bounding box center [278, 199] width 23 height 23
radio input "true"
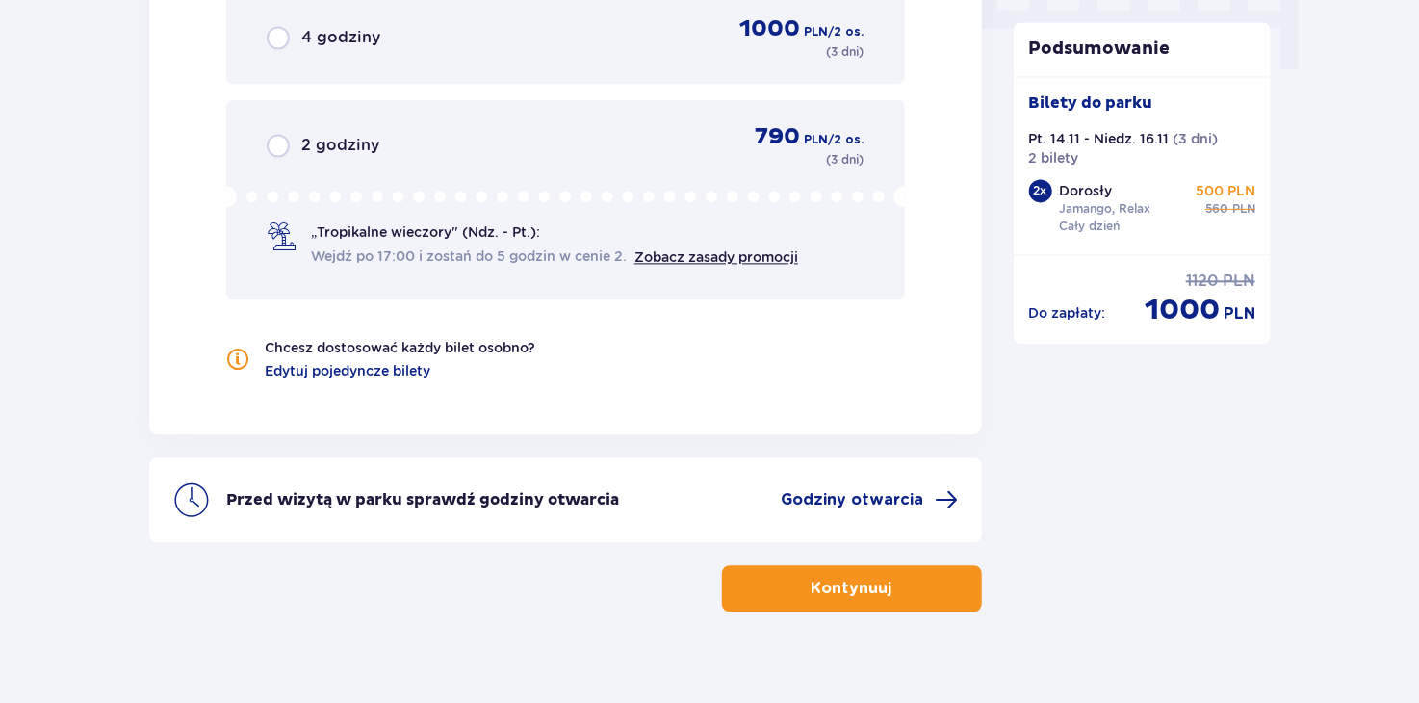
scroll to position [2029, 0]
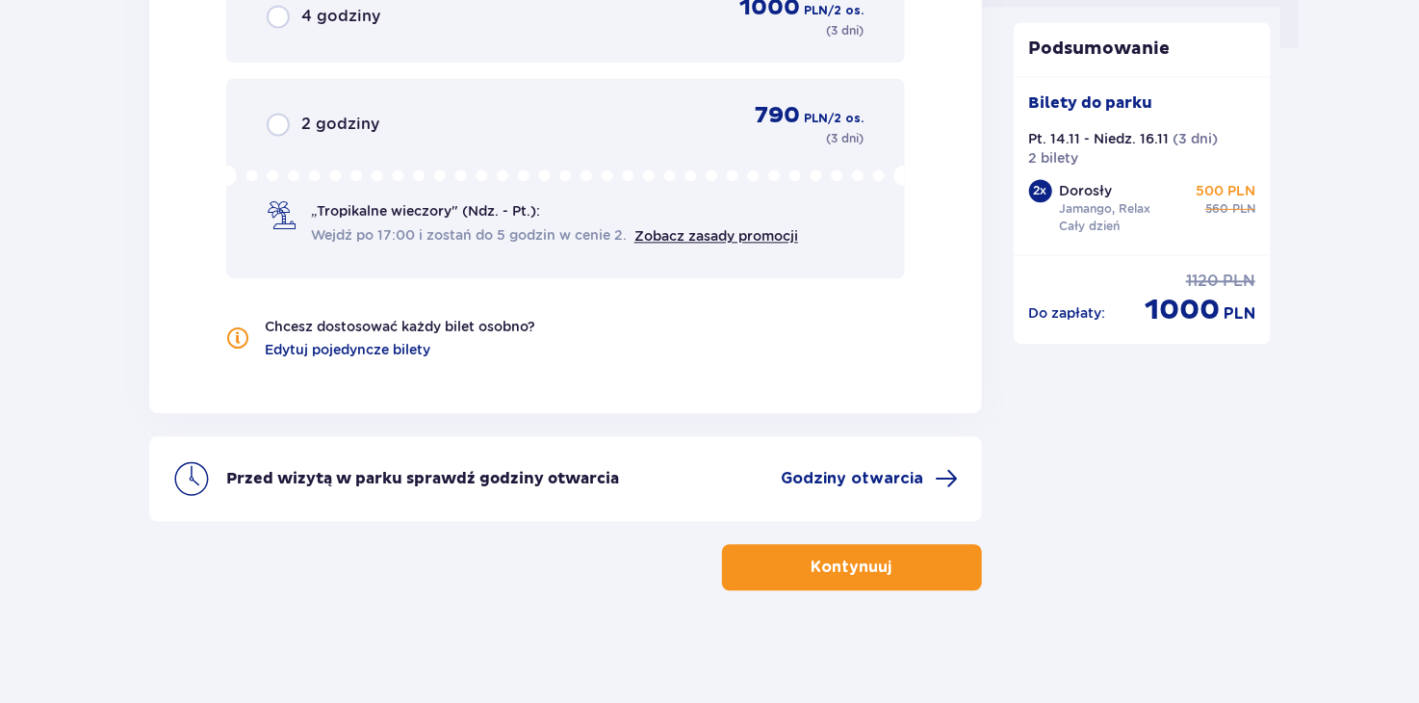
click at [900, 556] on span "button" at bounding box center [896, 567] width 23 height 23
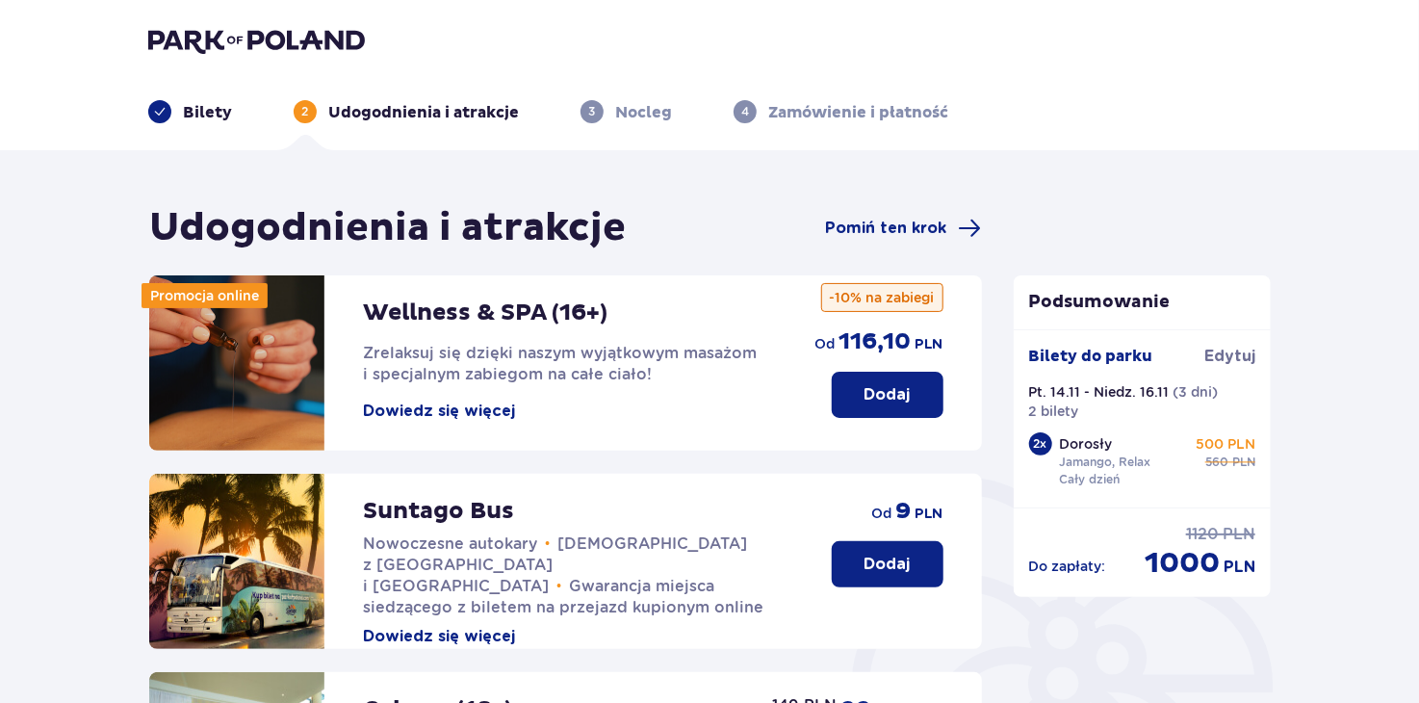
click at [423, 411] on button "Dowiedz się więcej" at bounding box center [439, 411] width 152 height 21
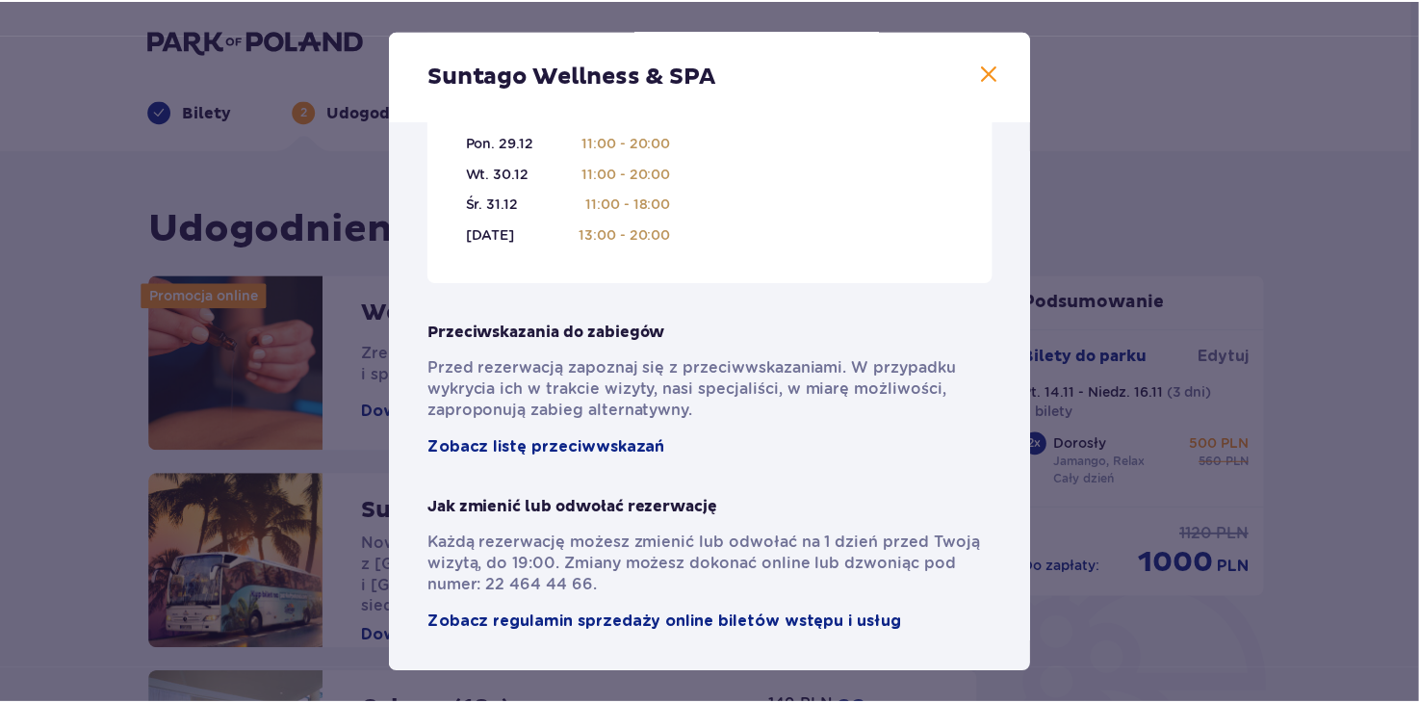
scroll to position [1379, 0]
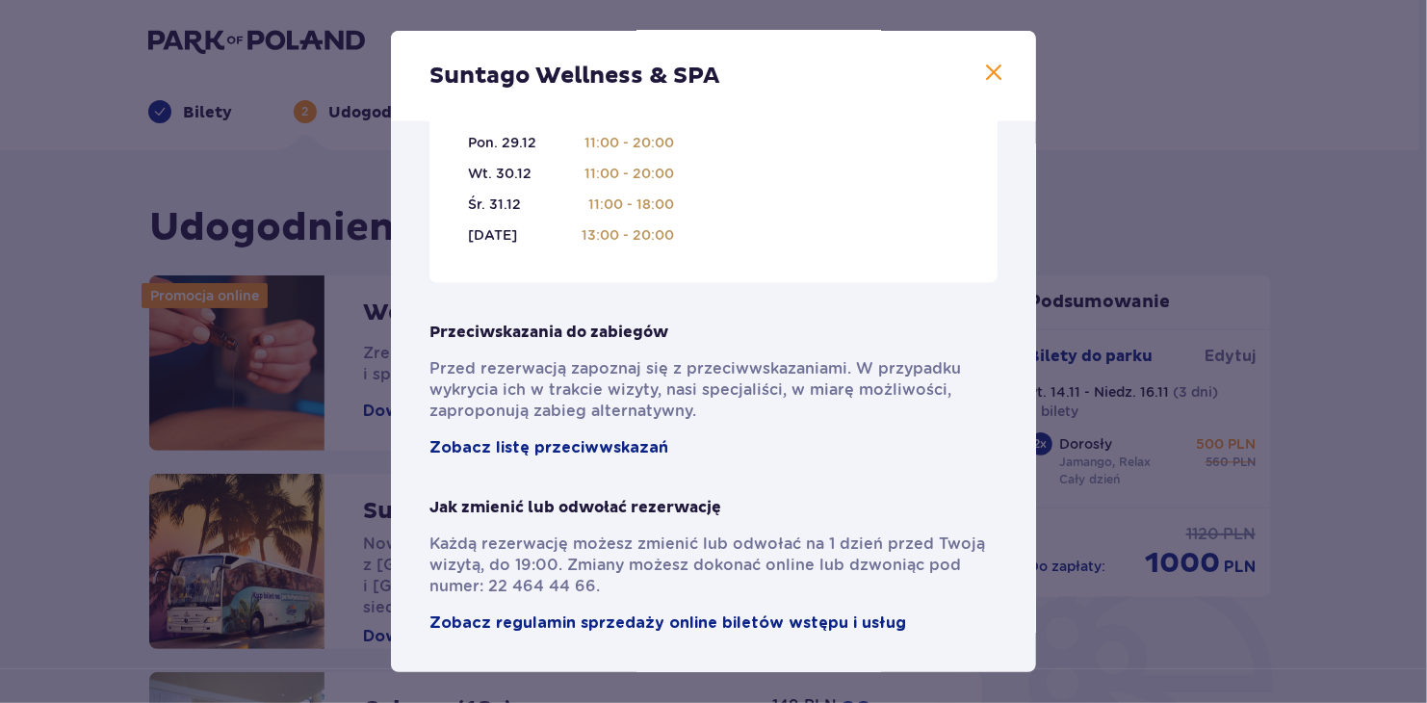
click at [990, 70] on span at bounding box center [993, 73] width 23 height 23
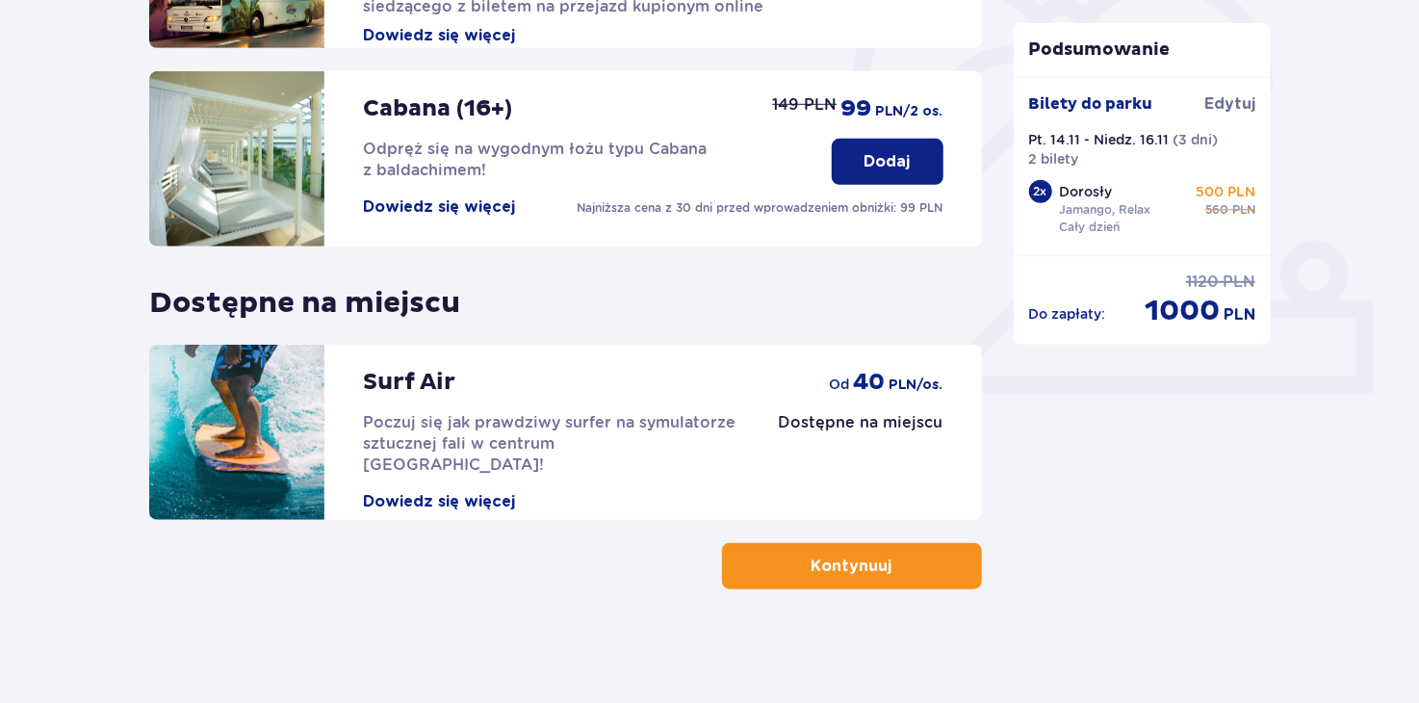
scroll to position [602, 0]
click at [785, 561] on button "Kontynuuj" at bounding box center [852, 565] width 260 height 46
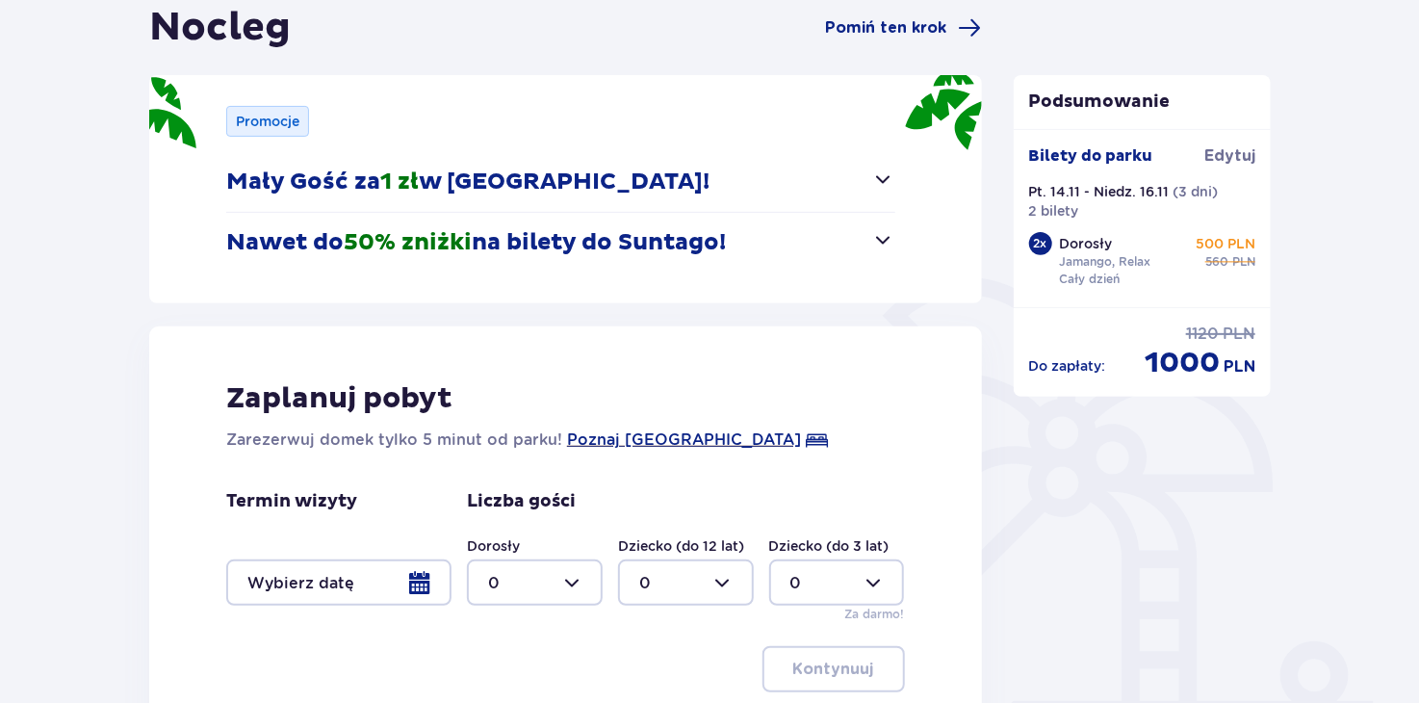
scroll to position [385, 0]
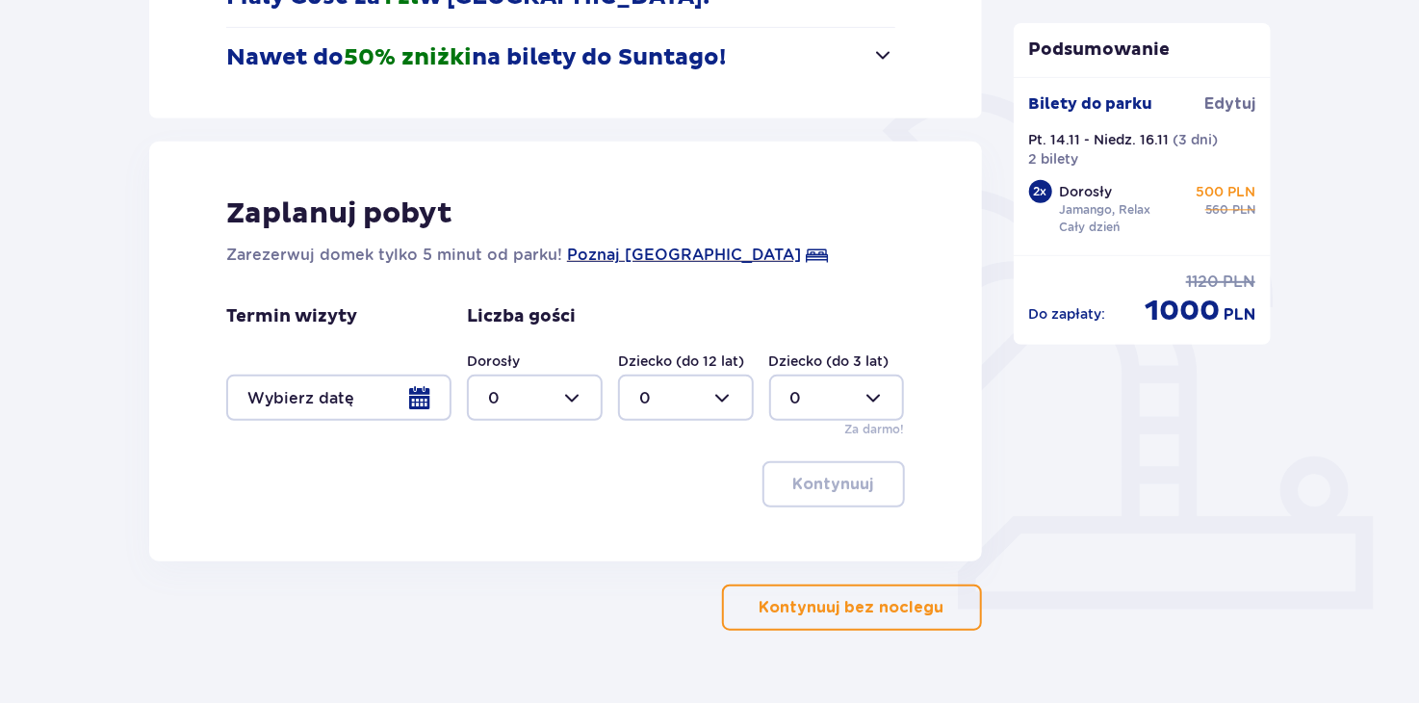
click at [403, 403] on div at bounding box center [338, 398] width 225 height 46
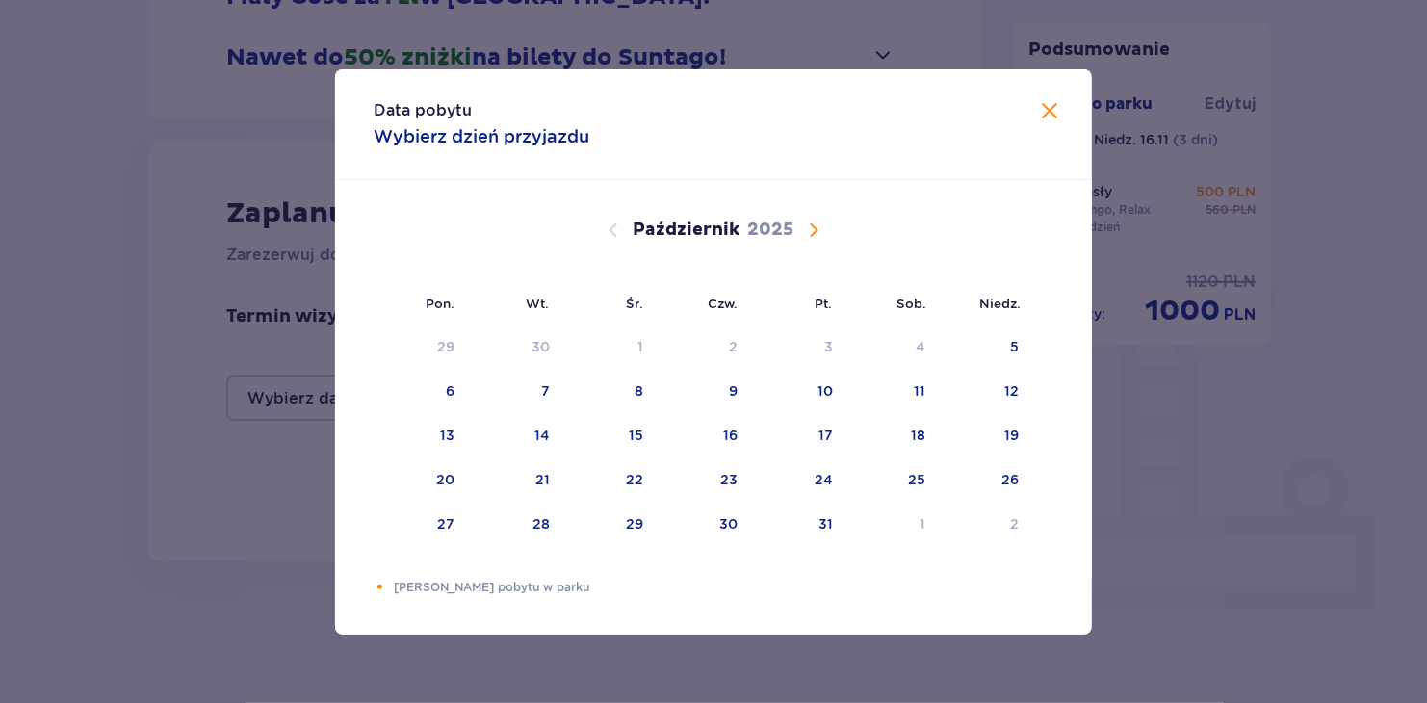
click at [814, 237] on span "Następny miesiąc" at bounding box center [813, 230] width 23 height 23
click at [800, 433] on div "Pomarańczowa kropka" at bounding box center [804, 435] width 13 height 13
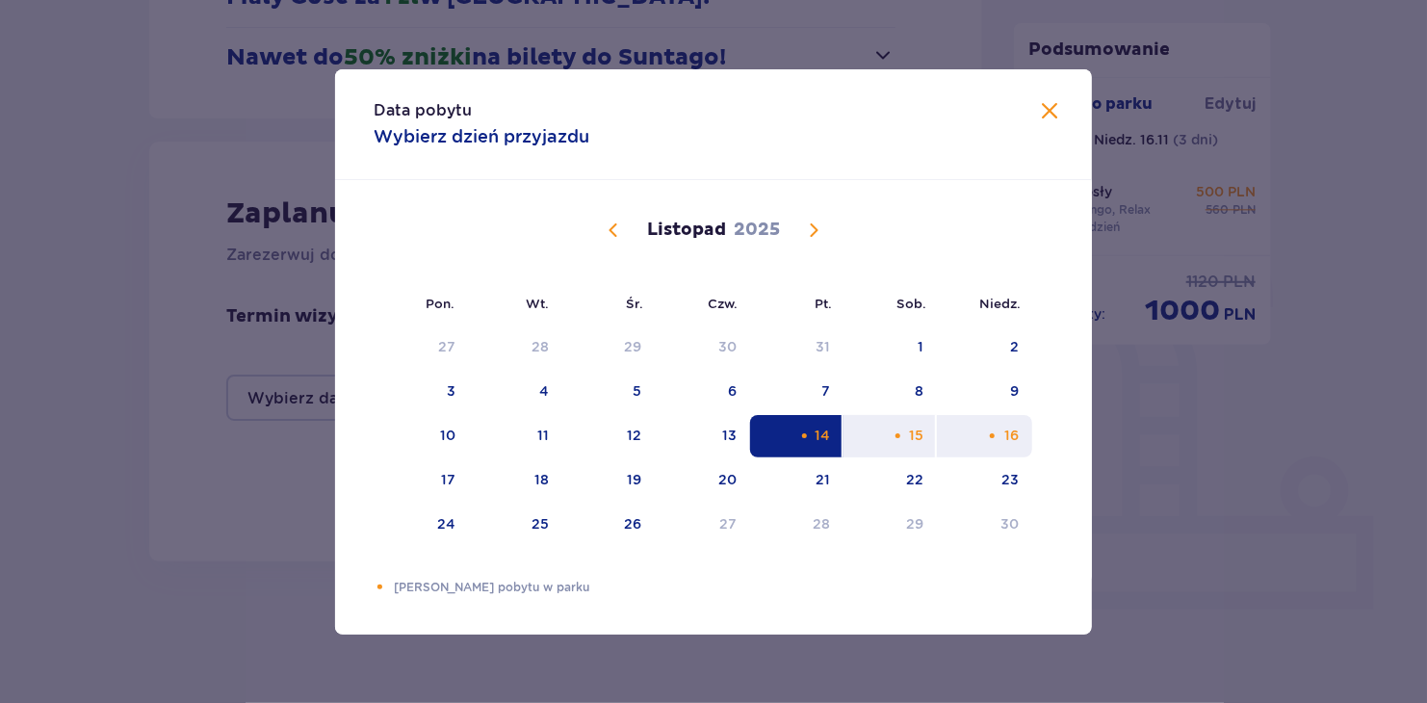
click at [1000, 426] on div "16" at bounding box center [984, 436] width 95 height 42
type input "[DATE] - [DATE]"
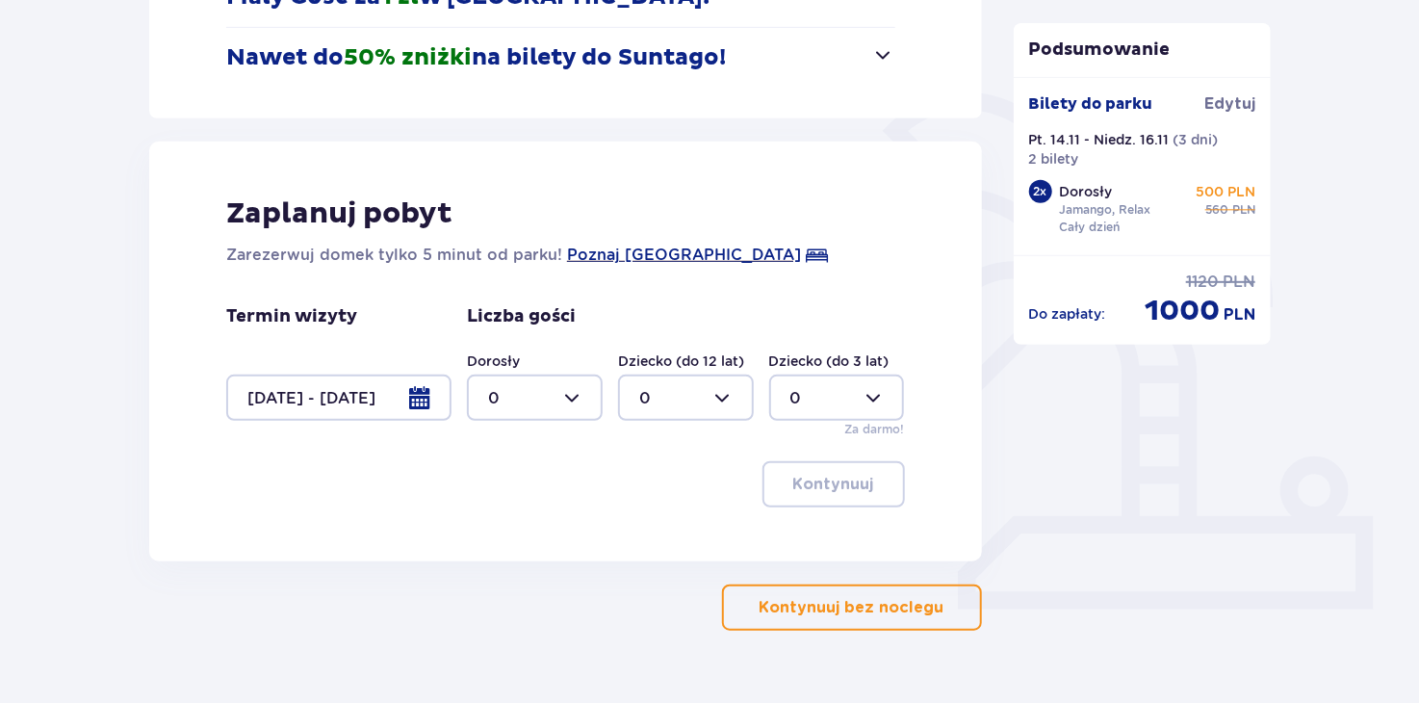
click at [596, 388] on div at bounding box center [535, 398] width 136 height 46
click at [515, 534] on div "2" at bounding box center [535, 537] width 93 height 21
type input "2"
click at [818, 492] on p "Kontynuuj" at bounding box center [833, 484] width 81 height 21
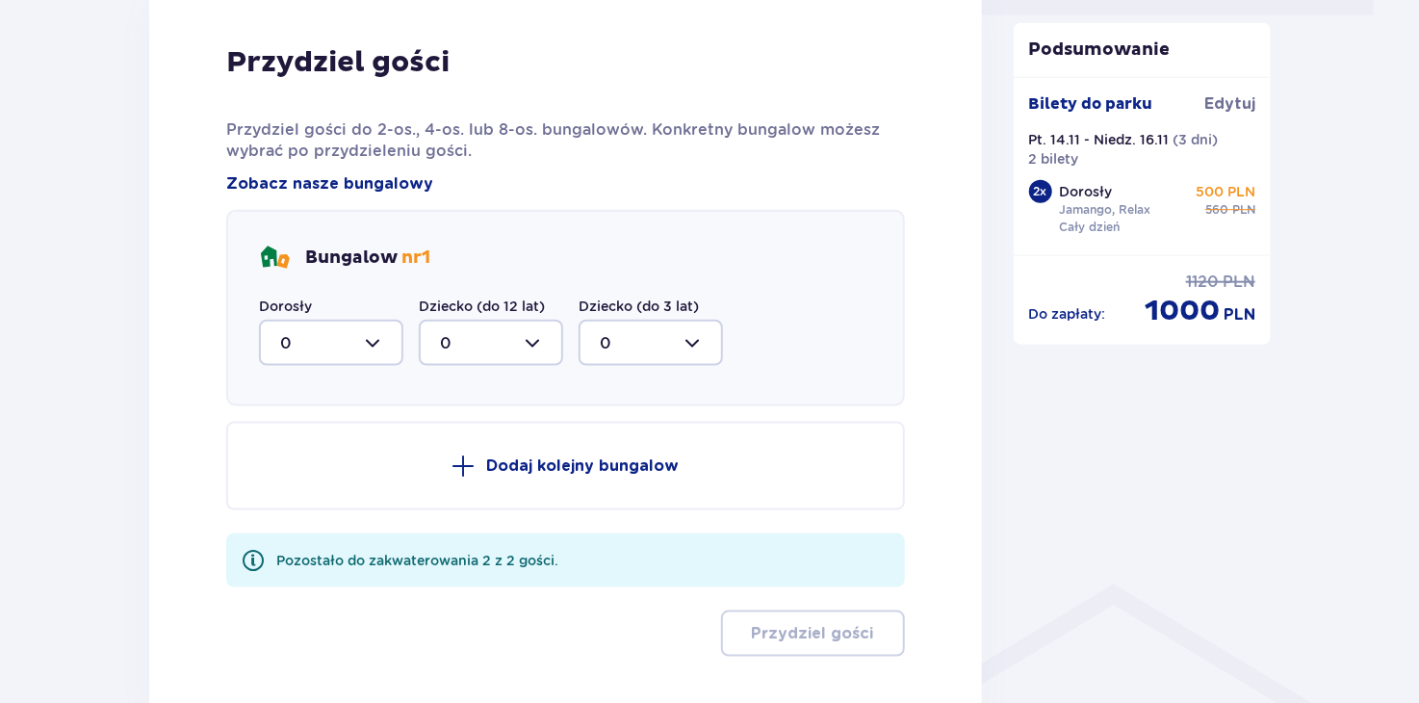
scroll to position [945, 0]
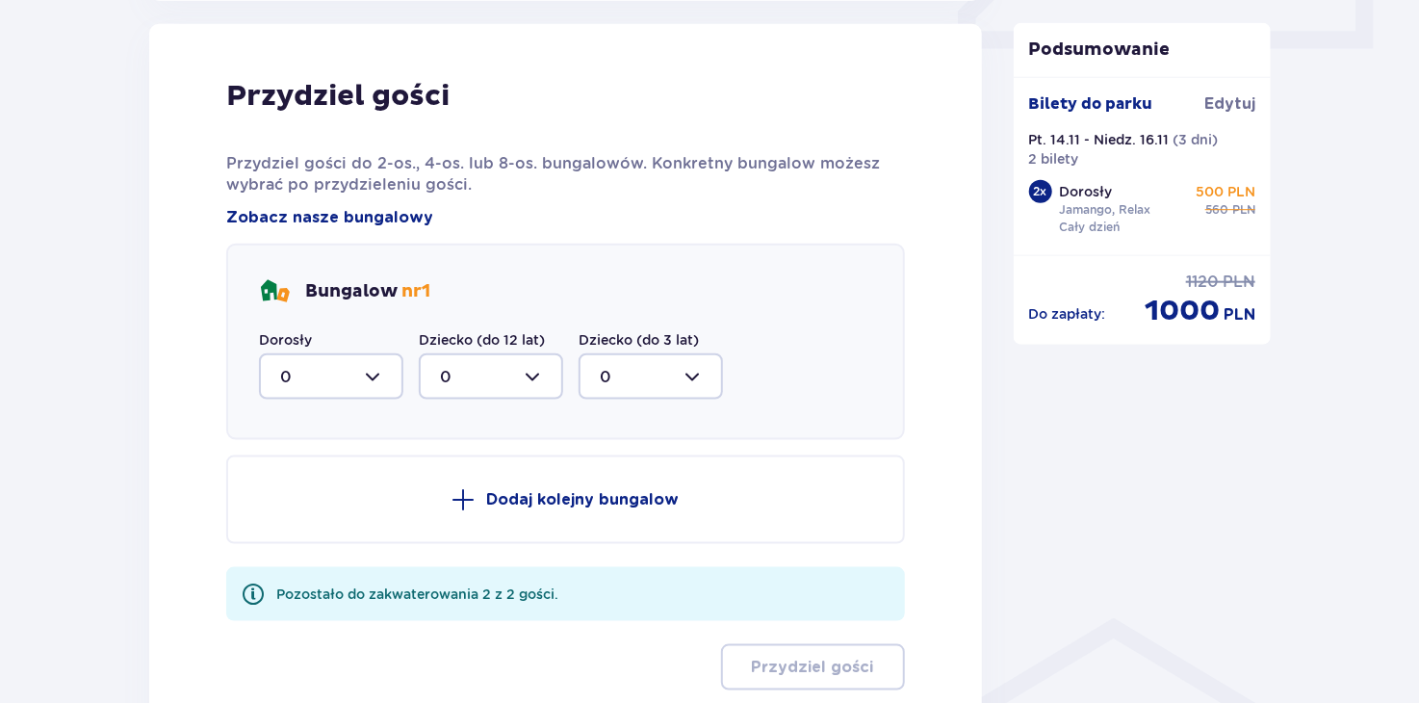
click at [351, 380] on div at bounding box center [331, 376] width 144 height 46
click at [287, 511] on p "2" at bounding box center [285, 515] width 10 height 21
type input "2"
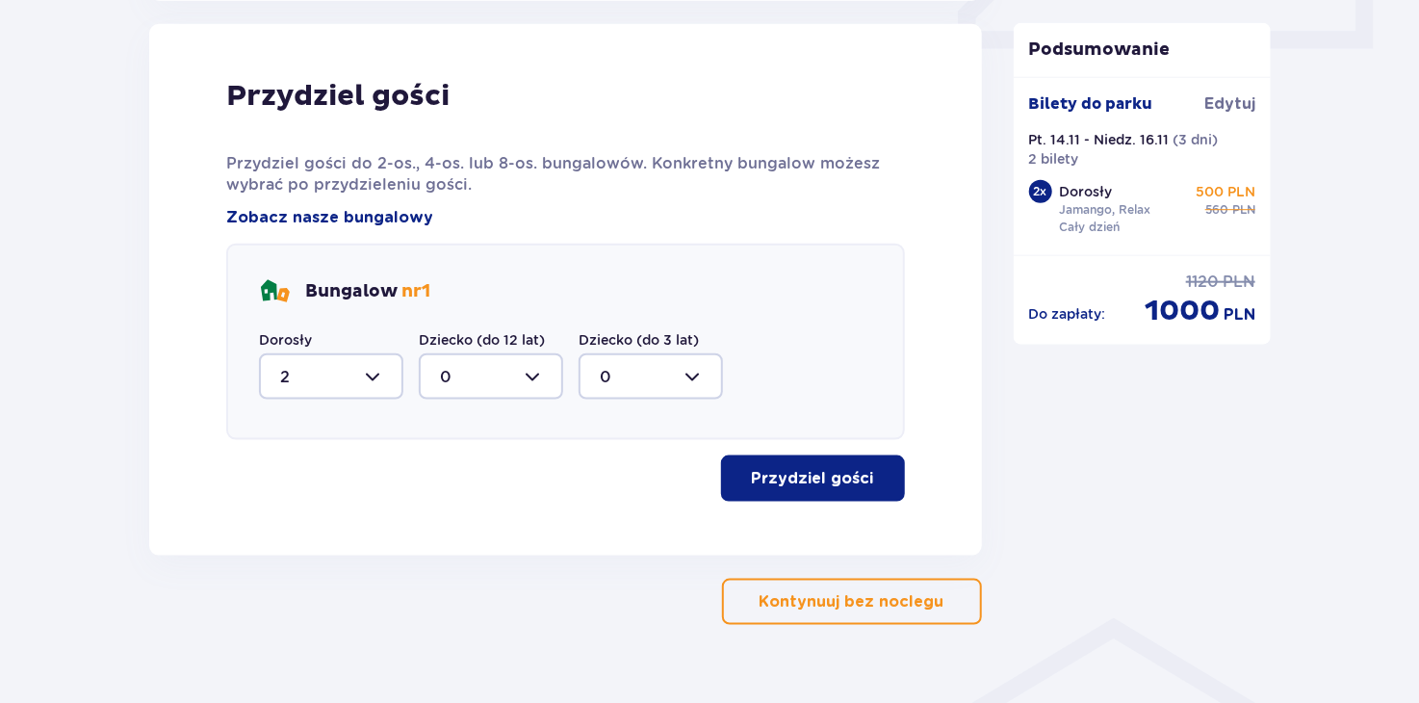
click at [881, 474] on span "button" at bounding box center [878, 478] width 23 height 23
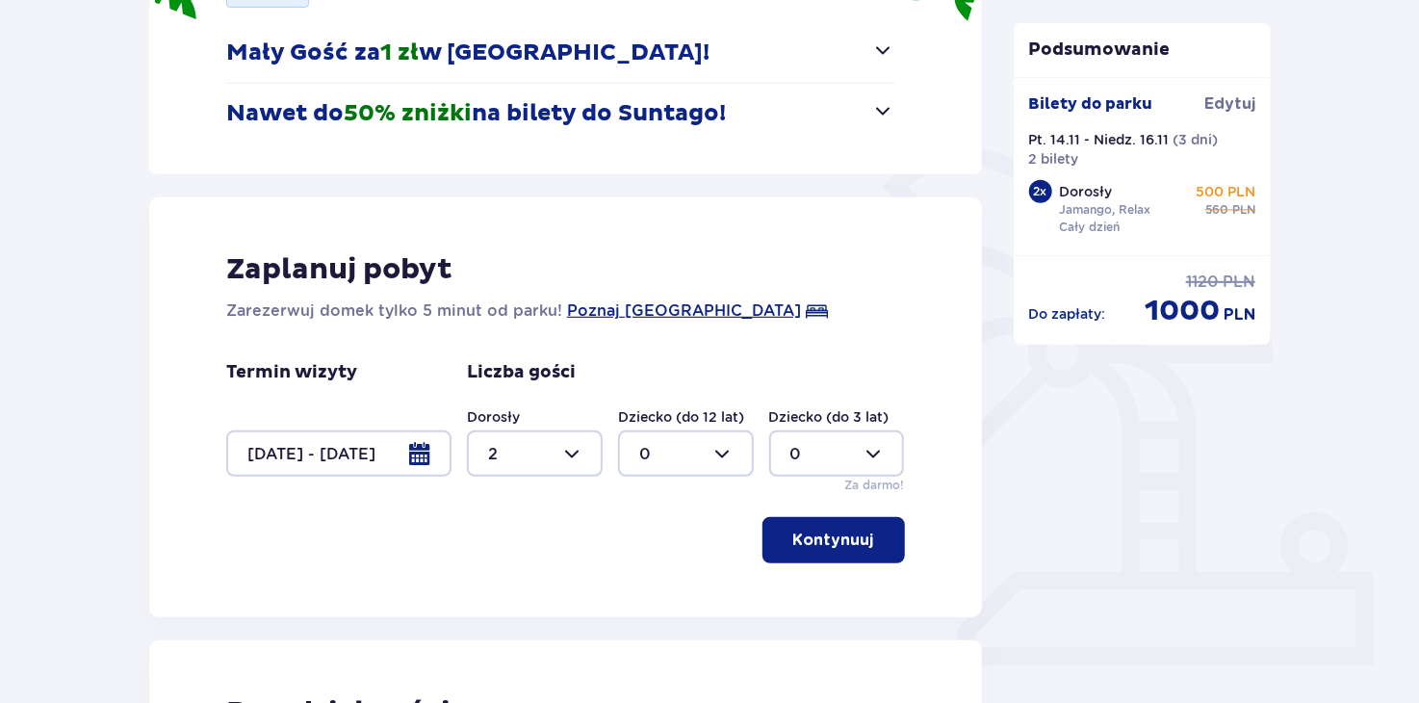
scroll to position [440, 0]
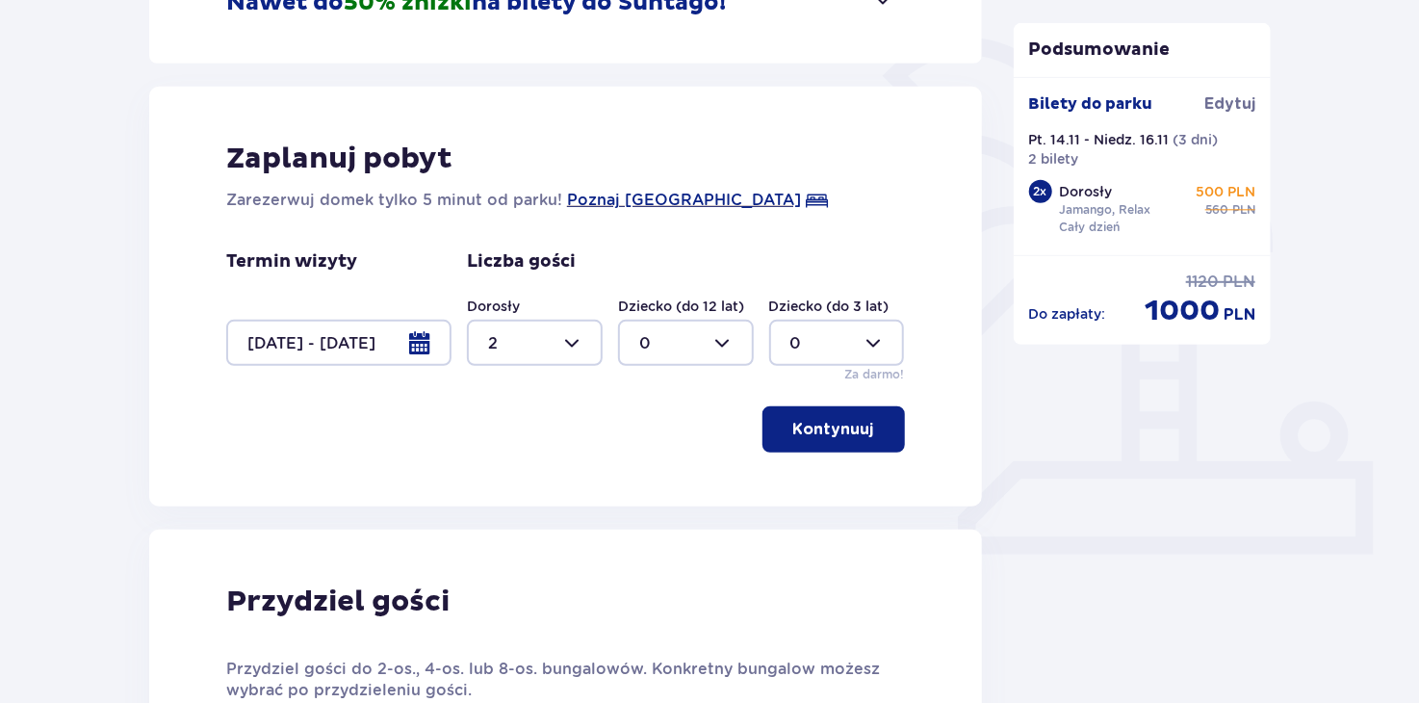
click at [871, 420] on span "button" at bounding box center [878, 429] width 23 height 23
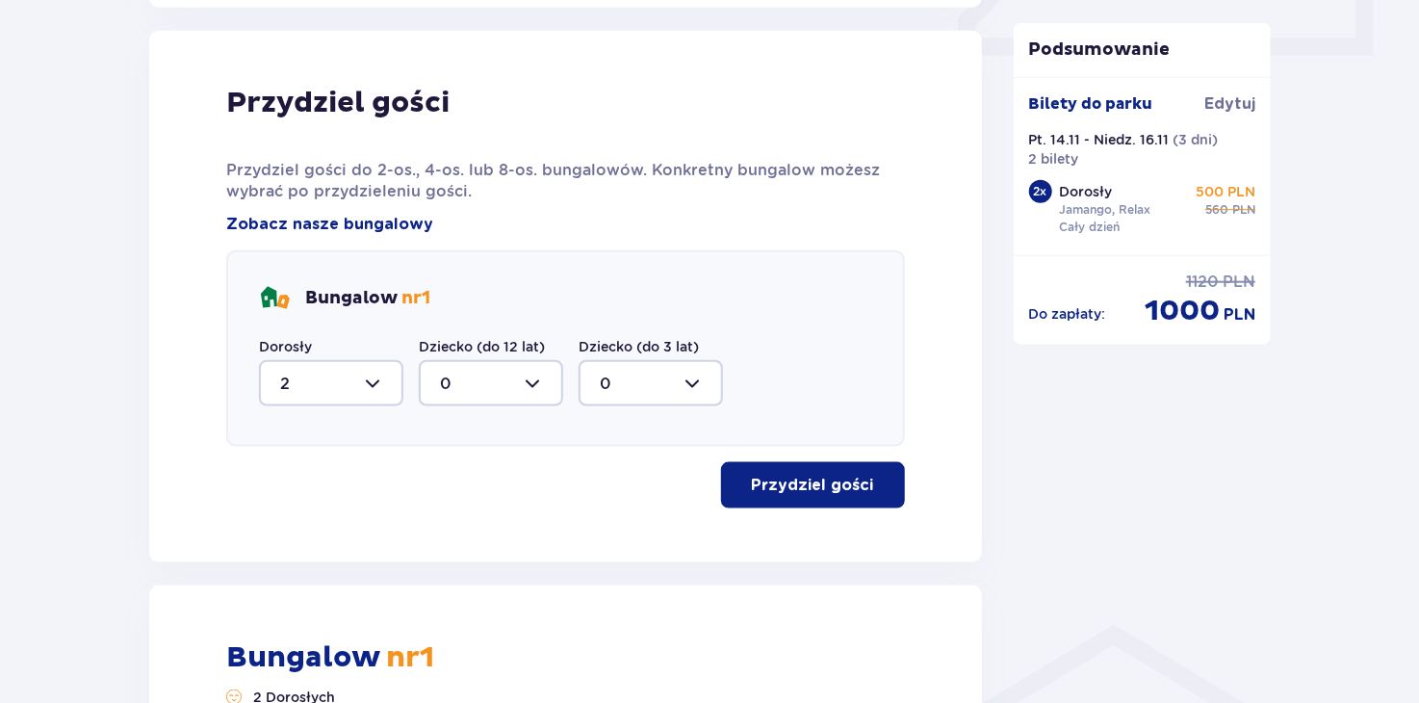
scroll to position [945, 0]
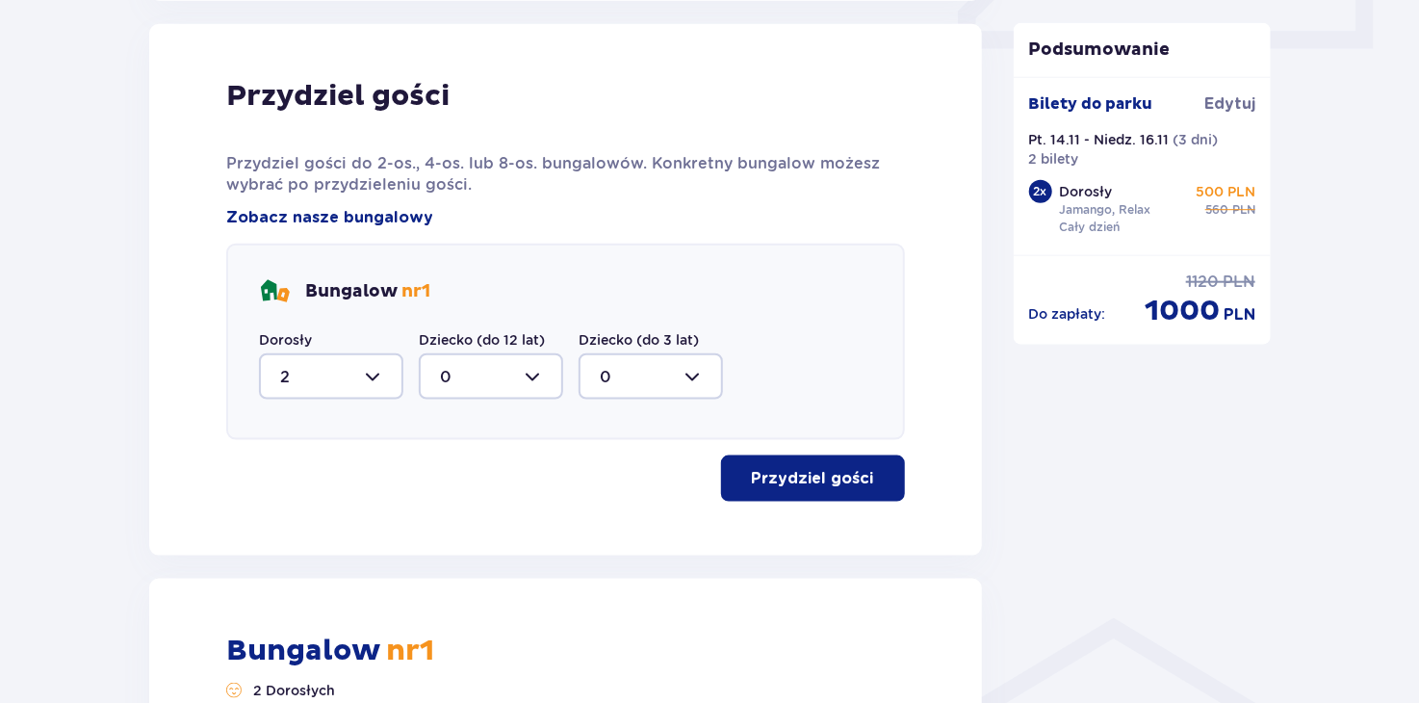
click at [861, 466] on button "Przydziel gości" at bounding box center [813, 478] width 184 height 46
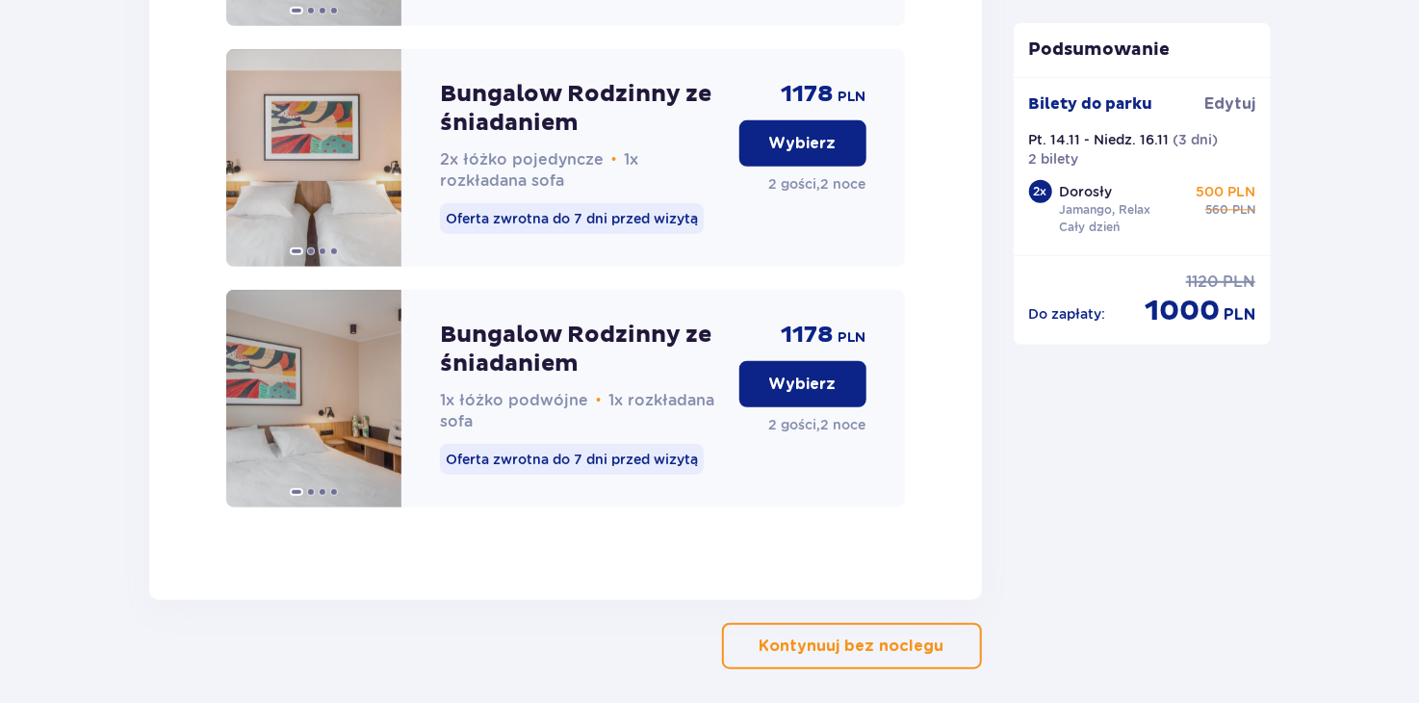
scroll to position [4172, 0]
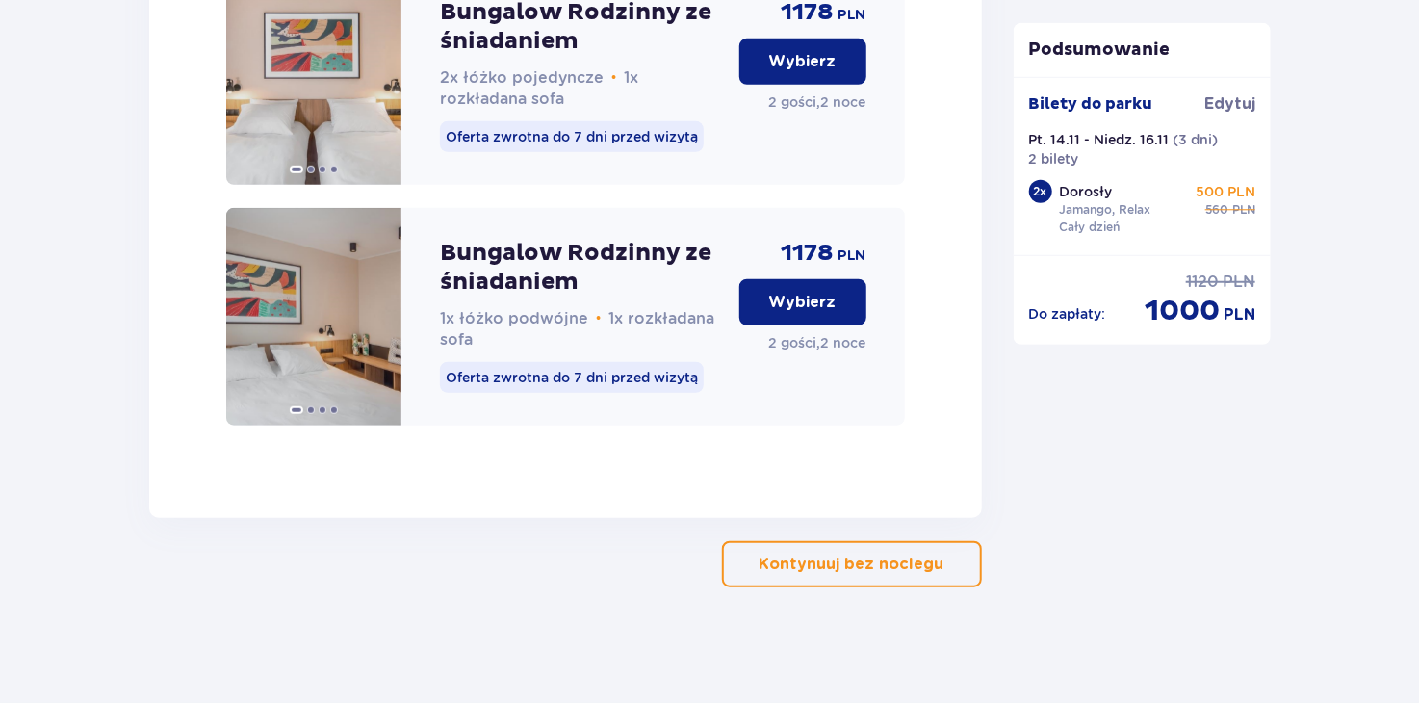
click at [888, 574] on p "Kontynuuj bez noclegu" at bounding box center [852, 564] width 185 height 21
